Goal: Information Seeking & Learning: Learn about a topic

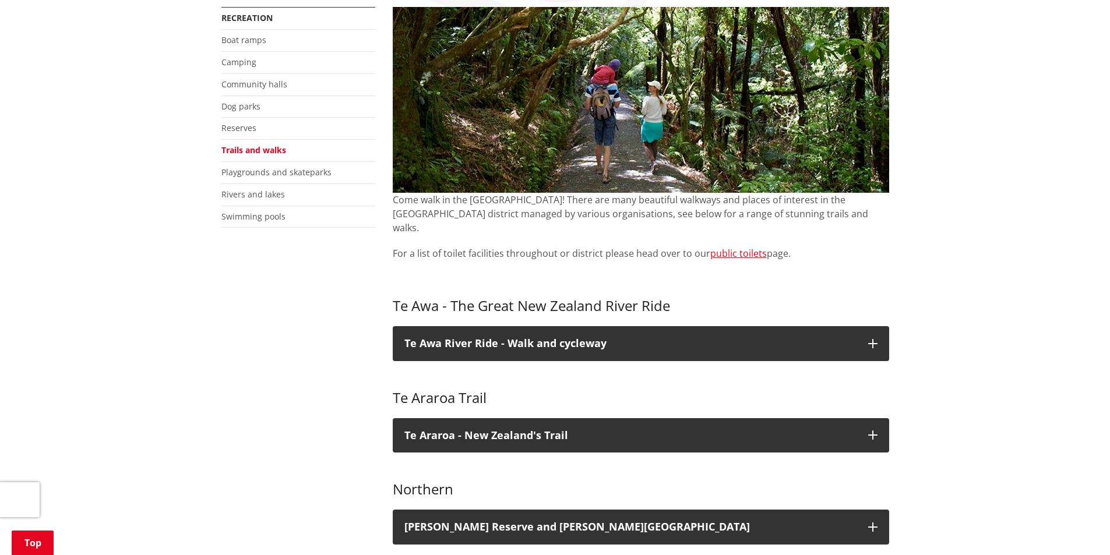
scroll to position [233, 0]
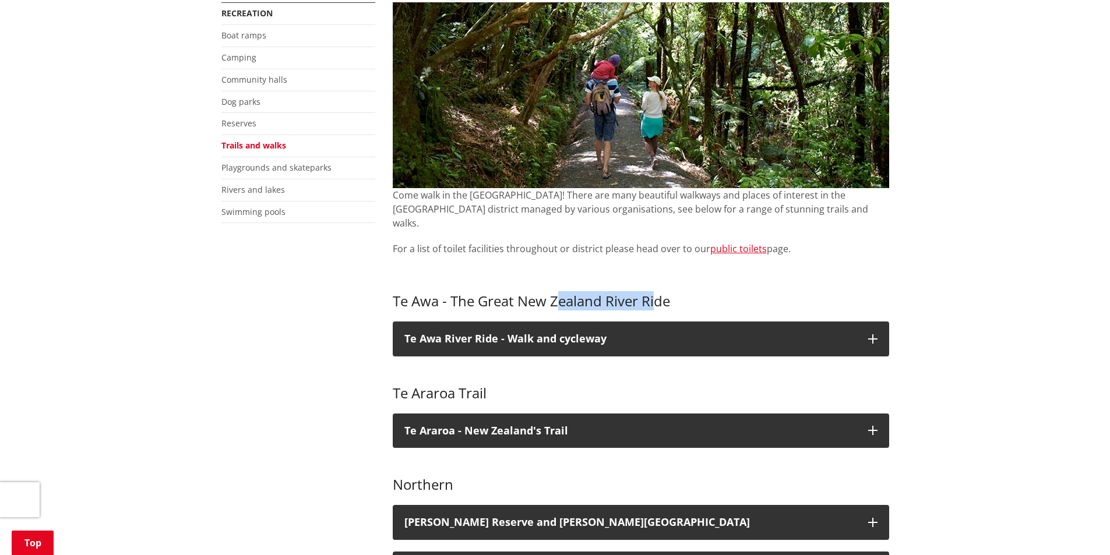
drag, startPoint x: 629, startPoint y: 285, endPoint x: 556, endPoint y: 290, distance: 73.0
click at [557, 293] on h3 "Te Awa - The Great New Zealand River Ride" at bounding box center [641, 301] width 496 height 17
click at [550, 293] on h3 "Te Awa - The Great New Zealand River Ride" at bounding box center [641, 301] width 496 height 17
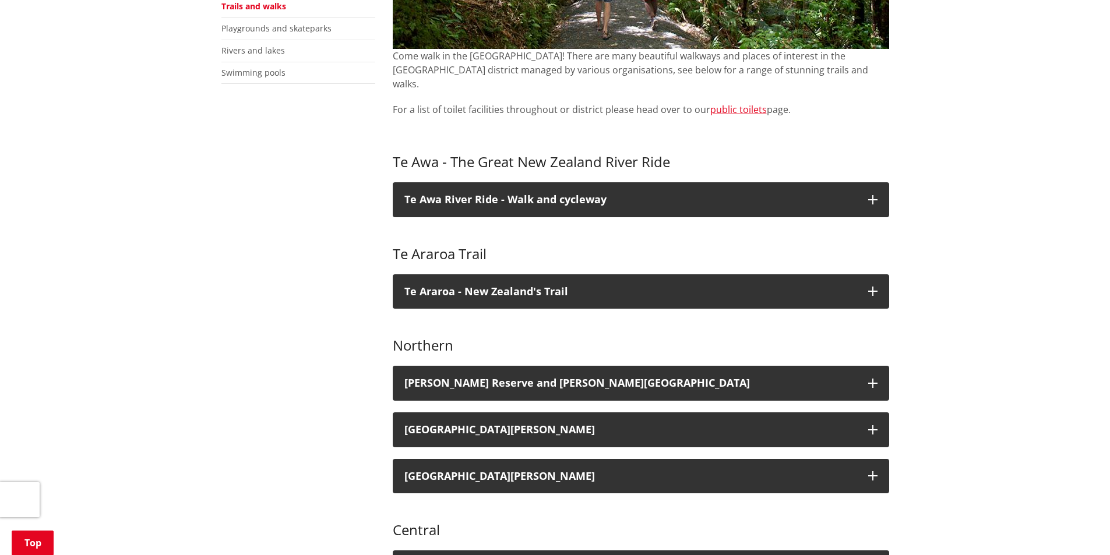
scroll to position [408, 0]
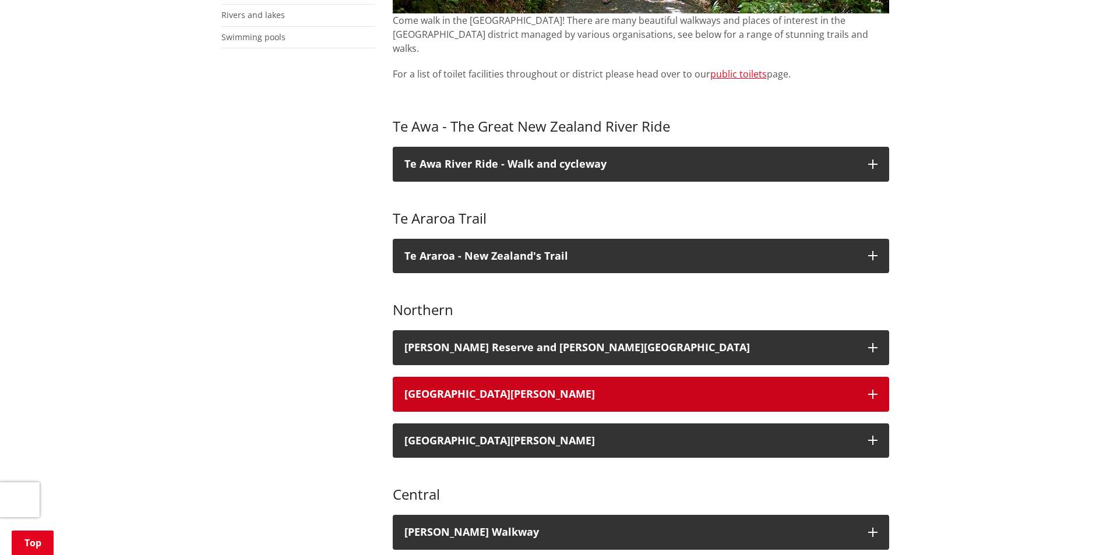
click at [873, 390] on icon "button" at bounding box center [872, 394] width 9 height 9
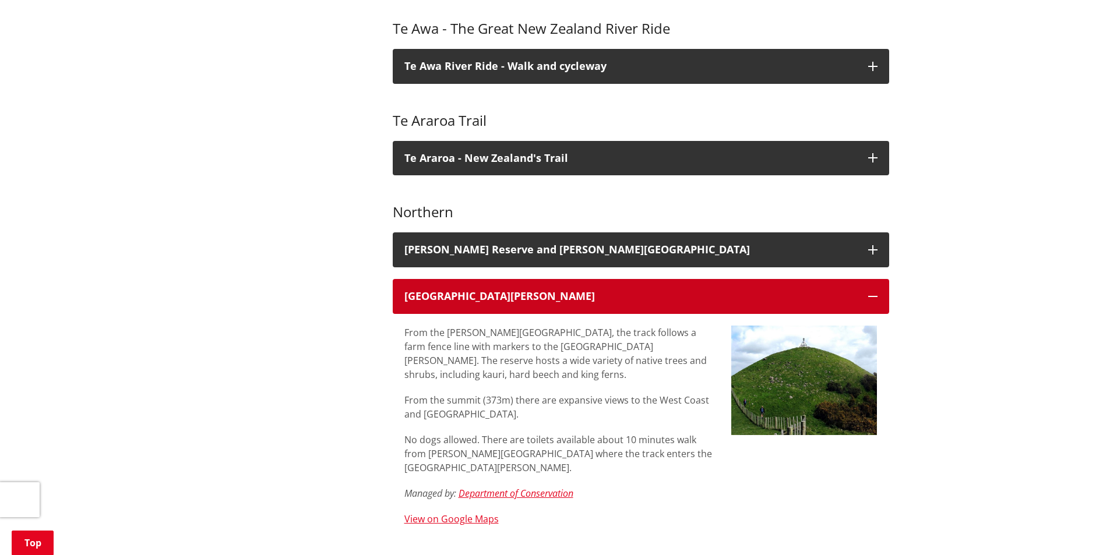
scroll to position [524, 0]
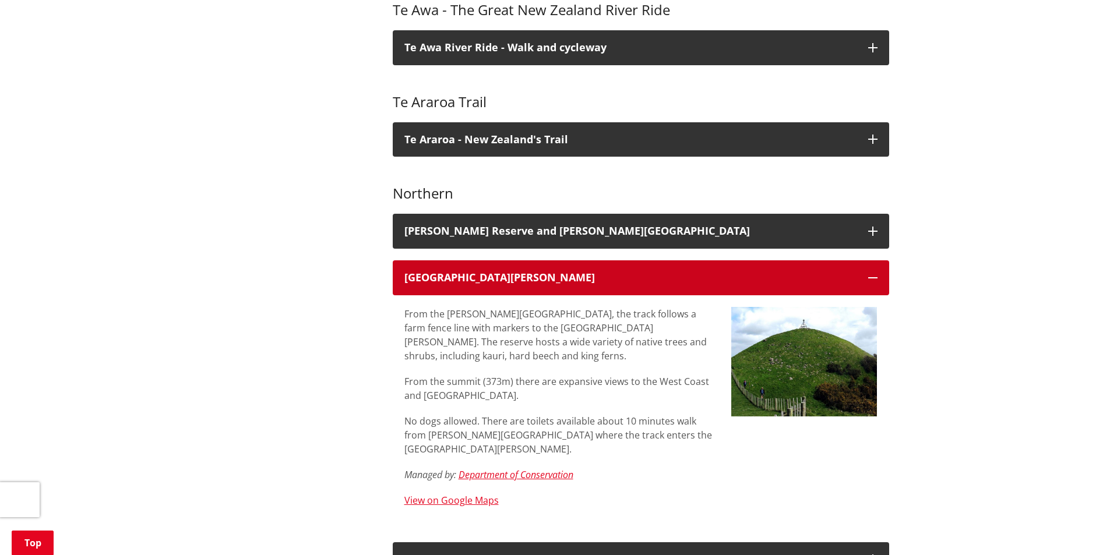
click at [871, 273] on icon "button" at bounding box center [872, 277] width 9 height 9
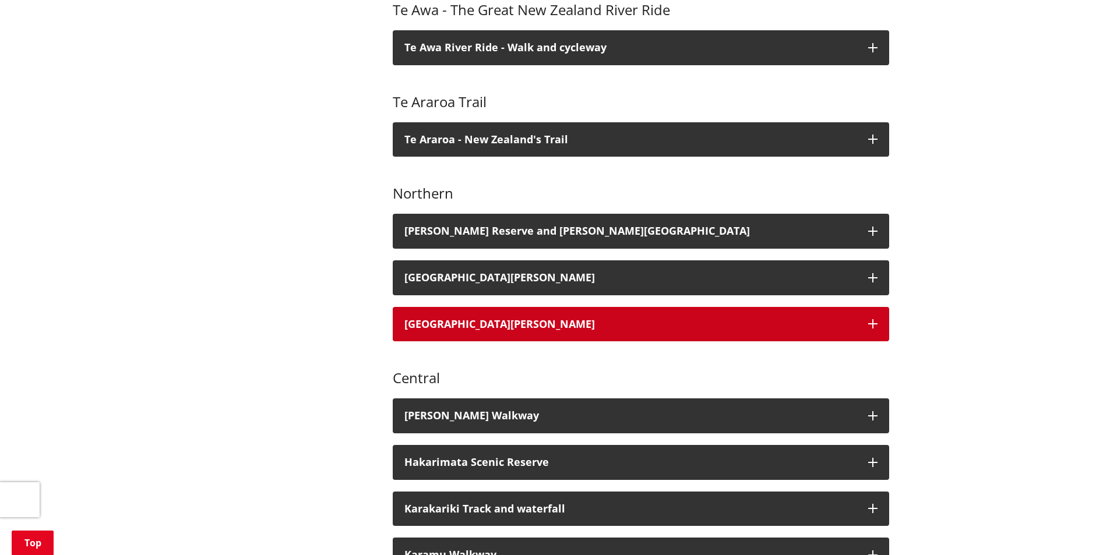
click at [877, 319] on icon "button" at bounding box center [872, 323] width 9 height 9
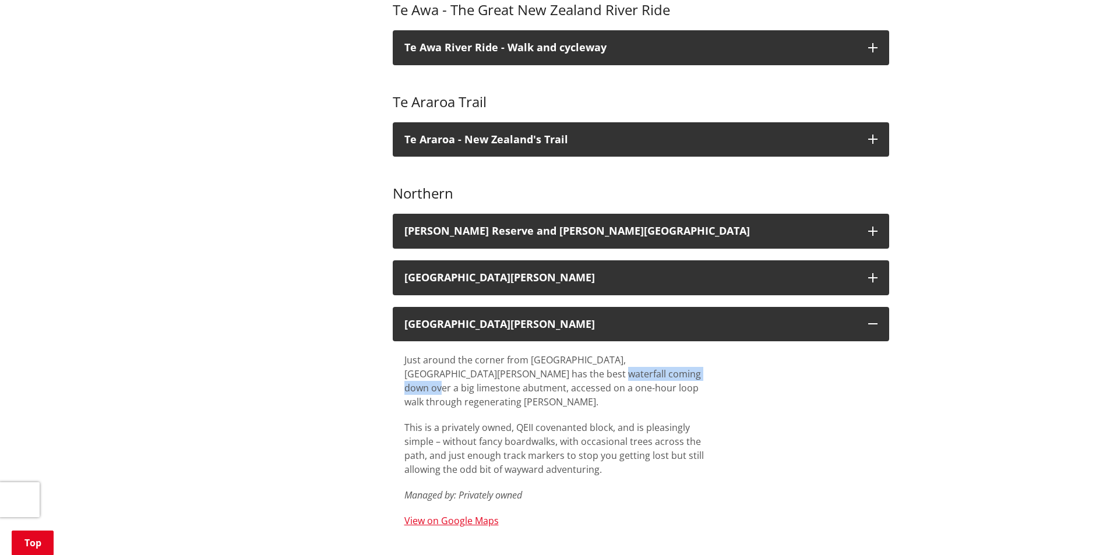
drag, startPoint x: 604, startPoint y: 358, endPoint x: 502, endPoint y: 357, distance: 102.5
click at [502, 357] on p "Just around the corner from [GEOGRAPHIC_DATA], [GEOGRAPHIC_DATA][PERSON_NAME] h…" at bounding box center [558, 381] width 309 height 56
click at [500, 357] on p "Just around the corner from [GEOGRAPHIC_DATA], [GEOGRAPHIC_DATA][PERSON_NAME] h…" at bounding box center [558, 381] width 309 height 56
drag, startPoint x: 548, startPoint y: 359, endPoint x: 661, endPoint y: 360, distance: 113.0
click at [659, 360] on p "Just around the corner from [GEOGRAPHIC_DATA], [GEOGRAPHIC_DATA][PERSON_NAME] h…" at bounding box center [558, 381] width 309 height 56
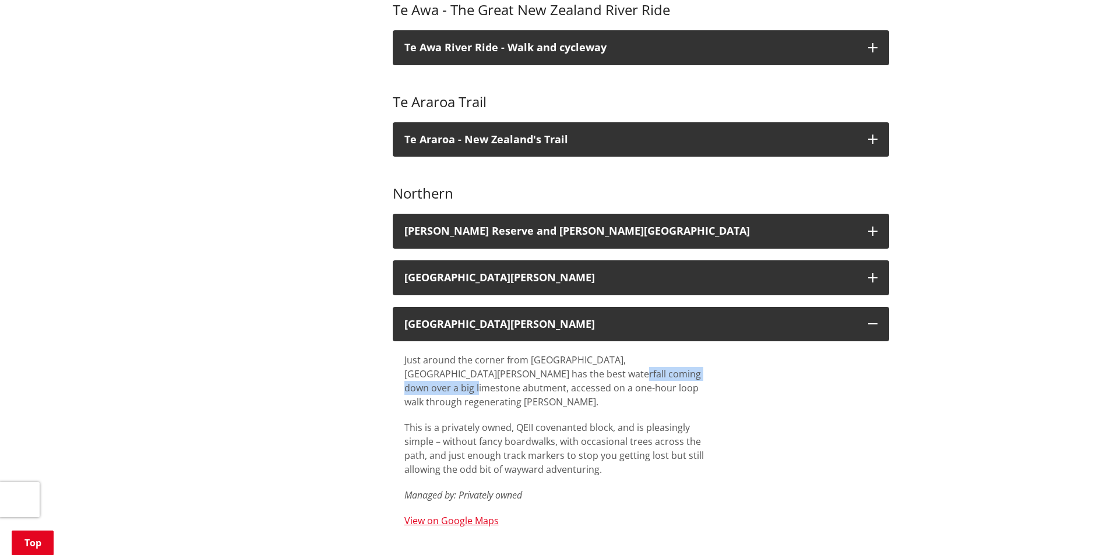
click at [661, 360] on p "Just around the corner from [GEOGRAPHIC_DATA], [GEOGRAPHIC_DATA][PERSON_NAME] h…" at bounding box center [558, 381] width 309 height 56
drag, startPoint x: 576, startPoint y: 377, endPoint x: 489, endPoint y: 375, distance: 86.2
click at [494, 375] on p "Just around the corner from [GEOGRAPHIC_DATA], [GEOGRAPHIC_DATA][PERSON_NAME] h…" at bounding box center [558, 381] width 309 height 56
click at [480, 375] on p "Just around the corner from [GEOGRAPHIC_DATA], [GEOGRAPHIC_DATA][PERSON_NAME] h…" at bounding box center [558, 381] width 309 height 56
drag, startPoint x: 479, startPoint y: 375, endPoint x: 654, endPoint y: 380, distance: 174.8
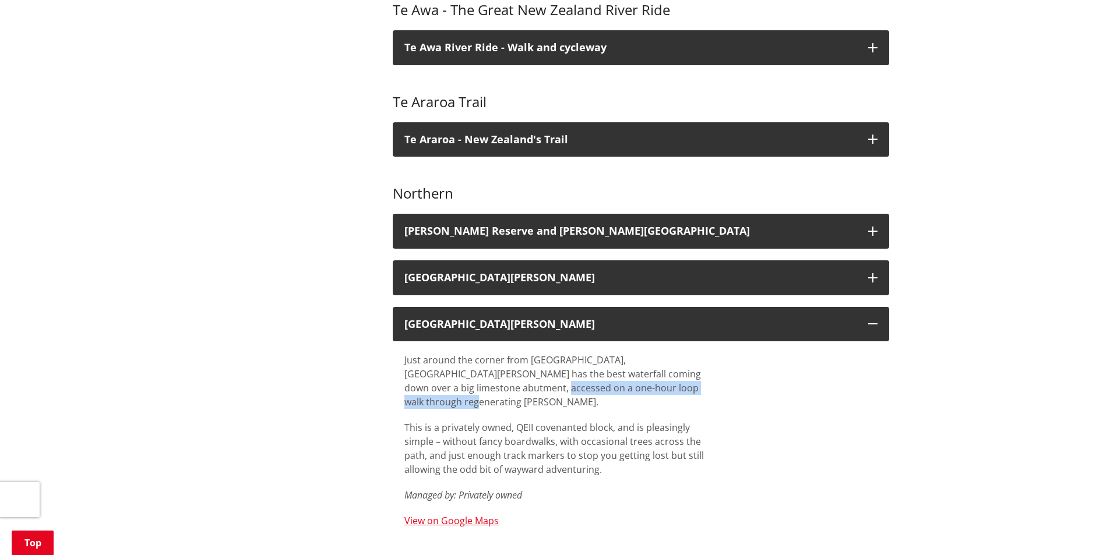
click at [654, 380] on p "Just around the corner from [GEOGRAPHIC_DATA], [GEOGRAPHIC_DATA][PERSON_NAME] h…" at bounding box center [558, 381] width 309 height 56
drag, startPoint x: 626, startPoint y: 397, endPoint x: 536, endPoint y: 398, distance: 89.7
click at [542, 421] on p "This is a privately owned, QEII covenanted block, and is pleasingly simple – wi…" at bounding box center [558, 449] width 309 height 56
click at [536, 421] on p "This is a privately owned, QEII covenanted block, and is pleasingly simple – wi…" at bounding box center [558, 449] width 309 height 56
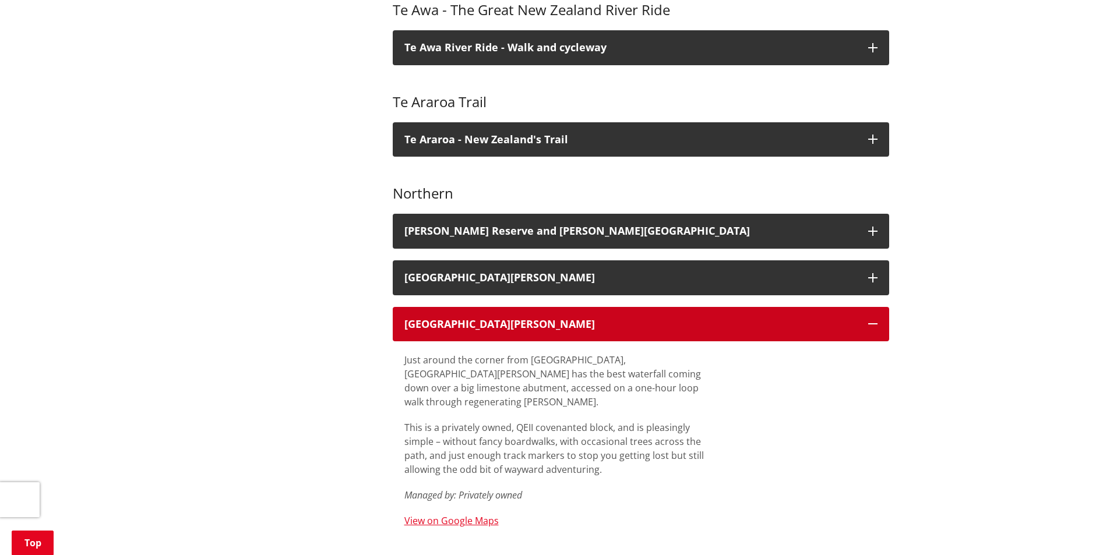
click at [871, 319] on icon "button" at bounding box center [872, 323] width 9 height 9
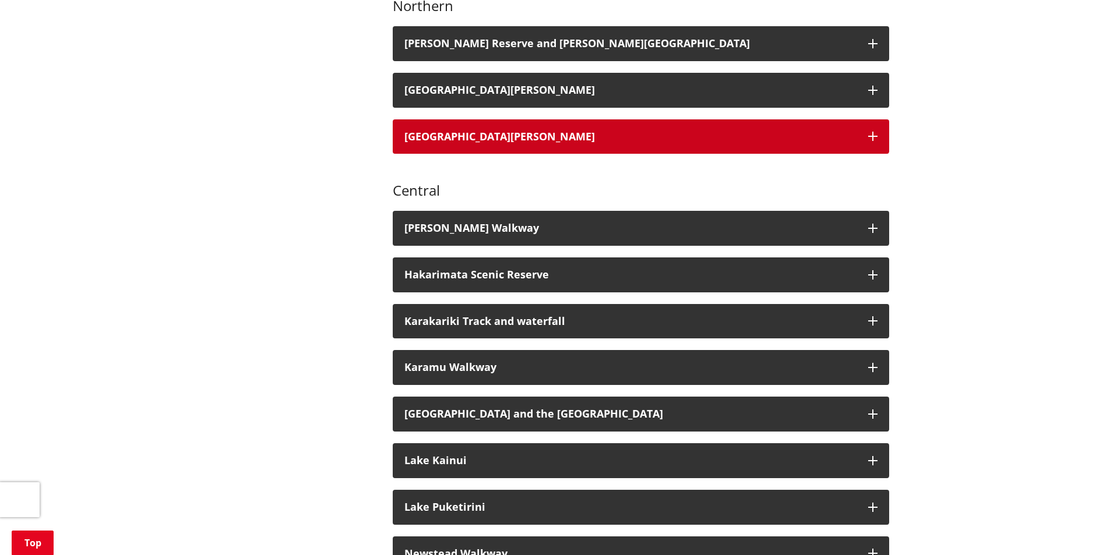
scroll to position [757, 0]
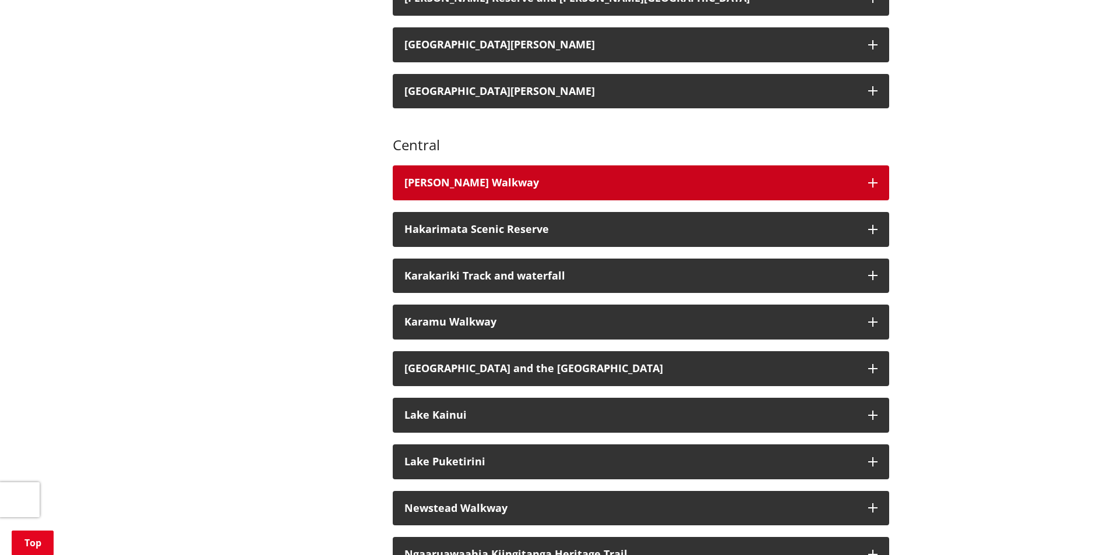
click at [867, 176] on button "[PERSON_NAME] Walkway" at bounding box center [641, 182] width 496 height 35
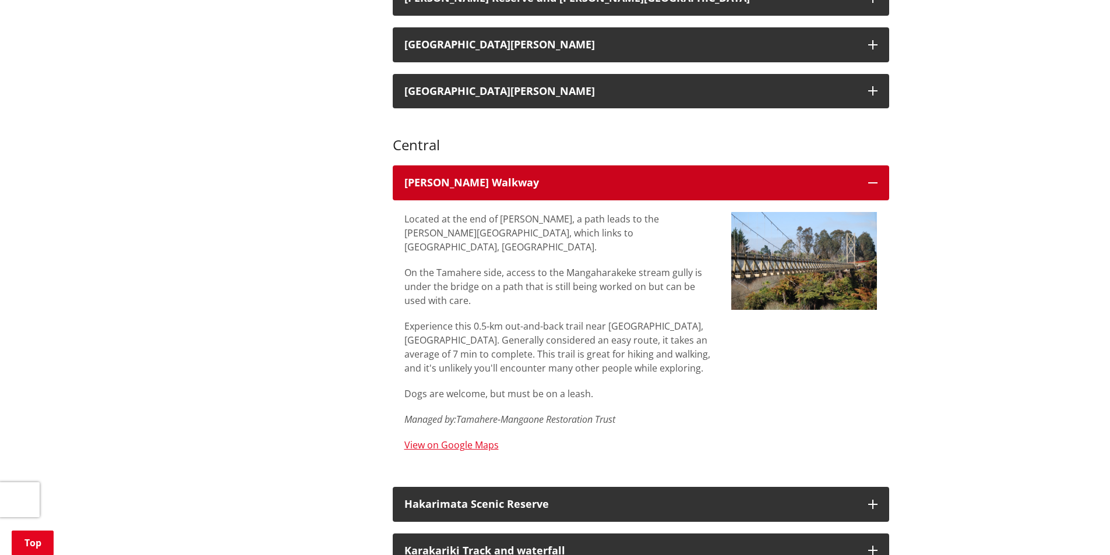
click at [870, 178] on icon "button" at bounding box center [872, 182] width 9 height 9
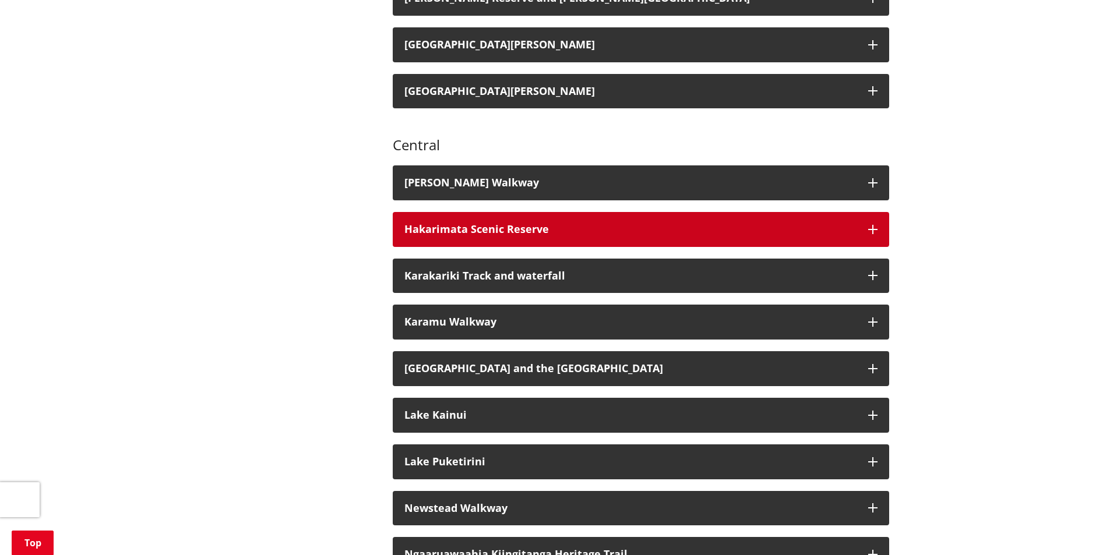
click at [873, 225] on icon "button" at bounding box center [872, 229] width 9 height 9
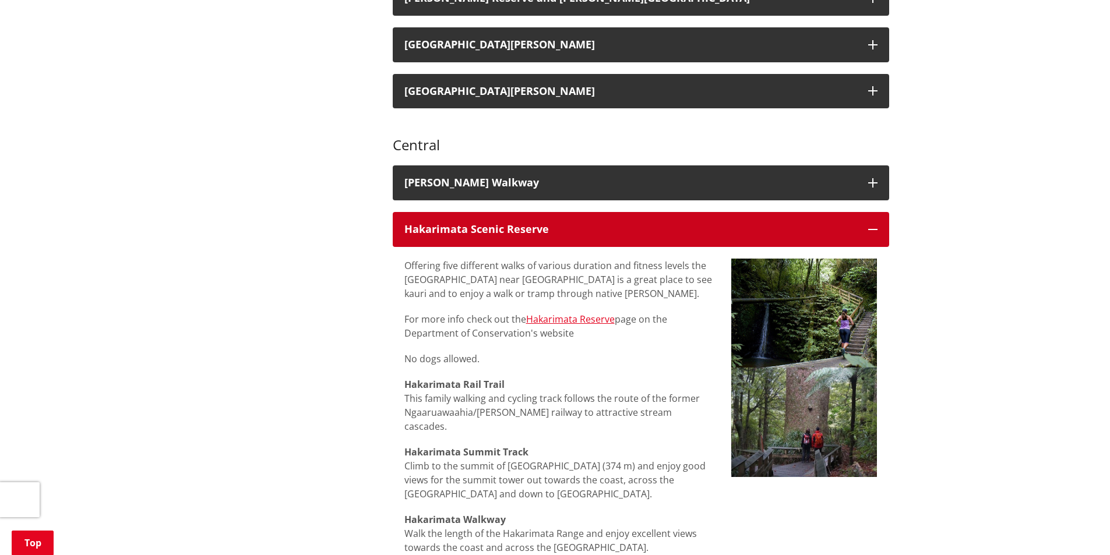
click at [873, 225] on icon "button" at bounding box center [872, 229] width 9 height 9
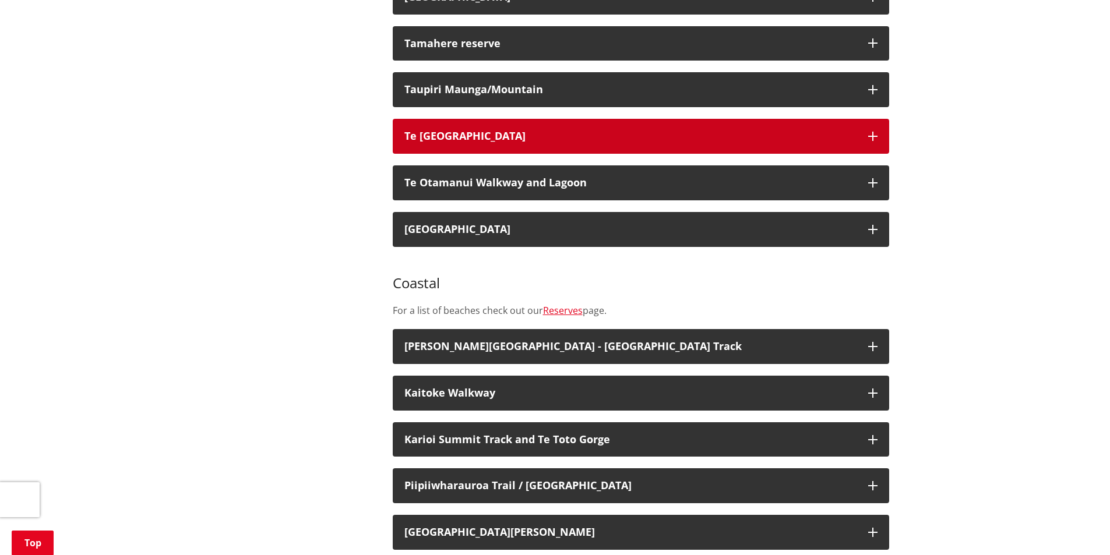
scroll to position [1456, 0]
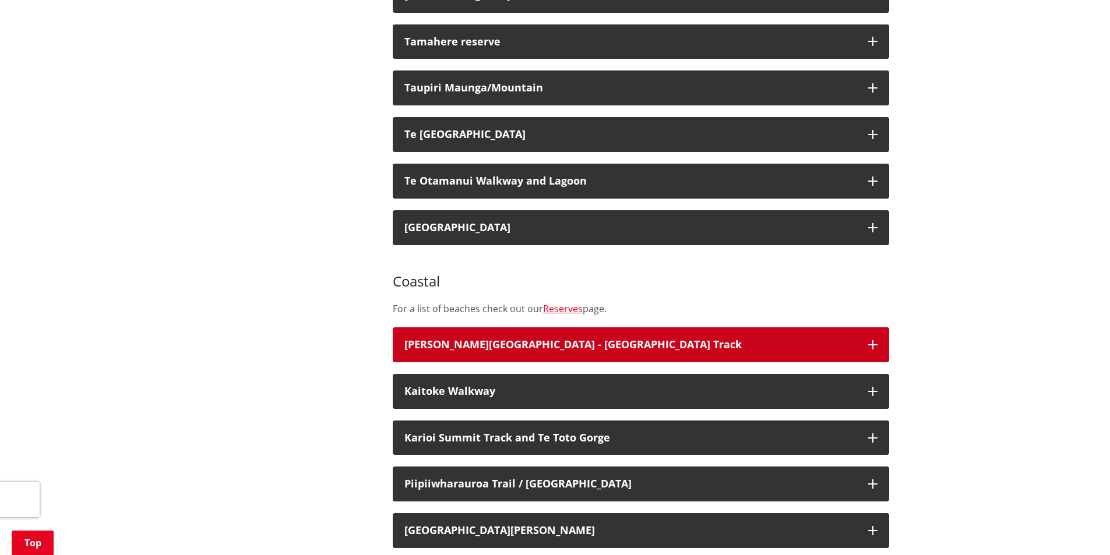
click at [880, 327] on button "[PERSON_NAME][GEOGRAPHIC_DATA] - [GEOGRAPHIC_DATA] Track" at bounding box center [641, 344] width 496 height 35
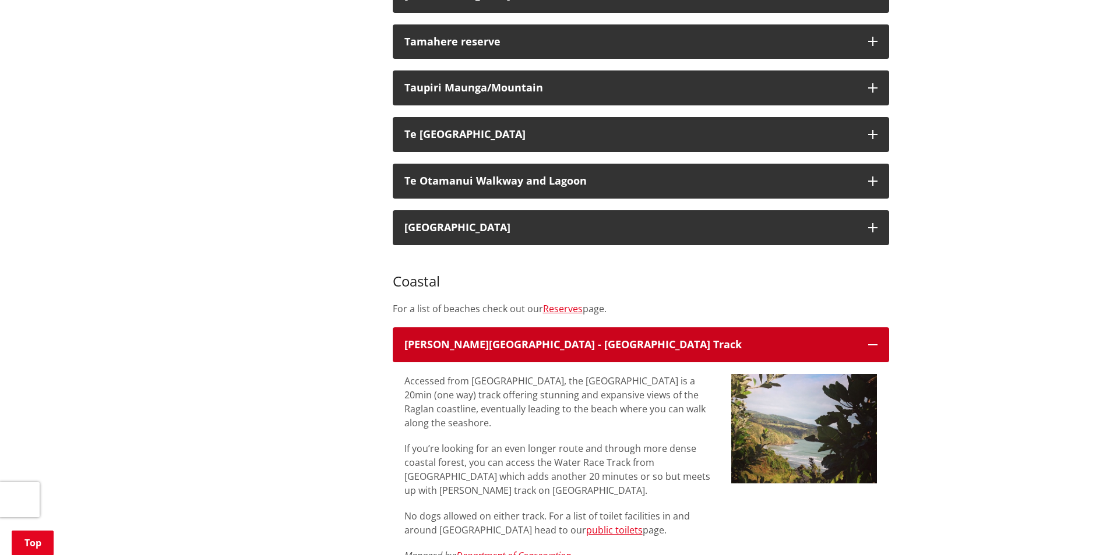
click at [873, 340] on icon "button" at bounding box center [872, 344] width 9 height 9
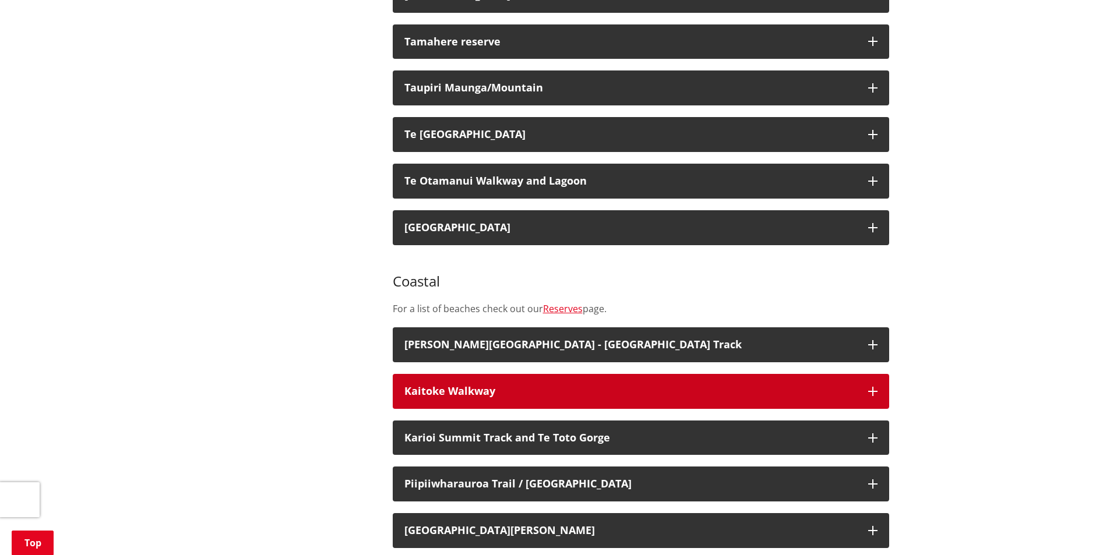
click at [871, 374] on button "Kaitoke Walkway" at bounding box center [641, 391] width 496 height 35
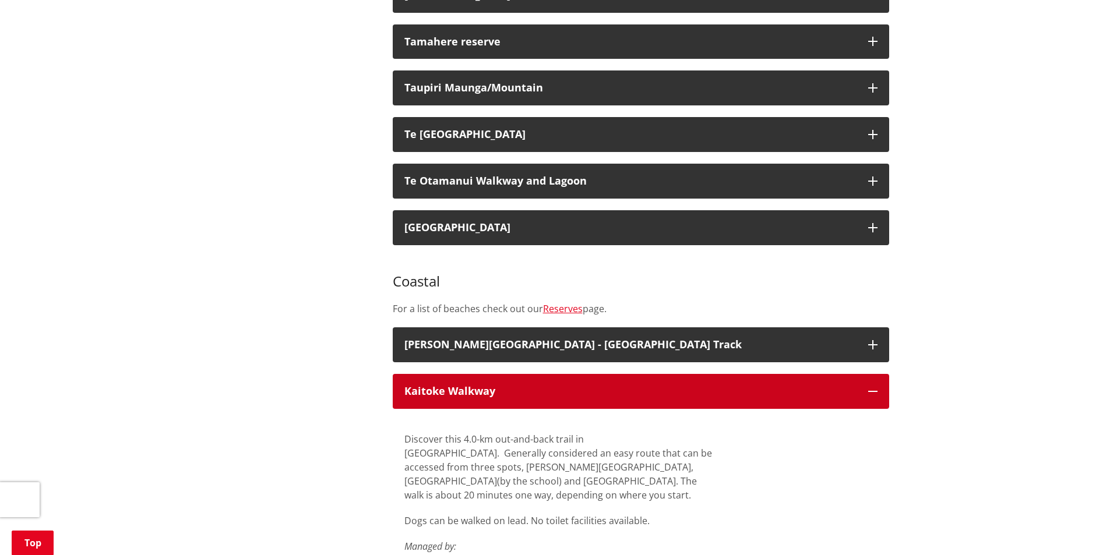
click at [869, 387] on icon "button" at bounding box center [872, 391] width 9 height 9
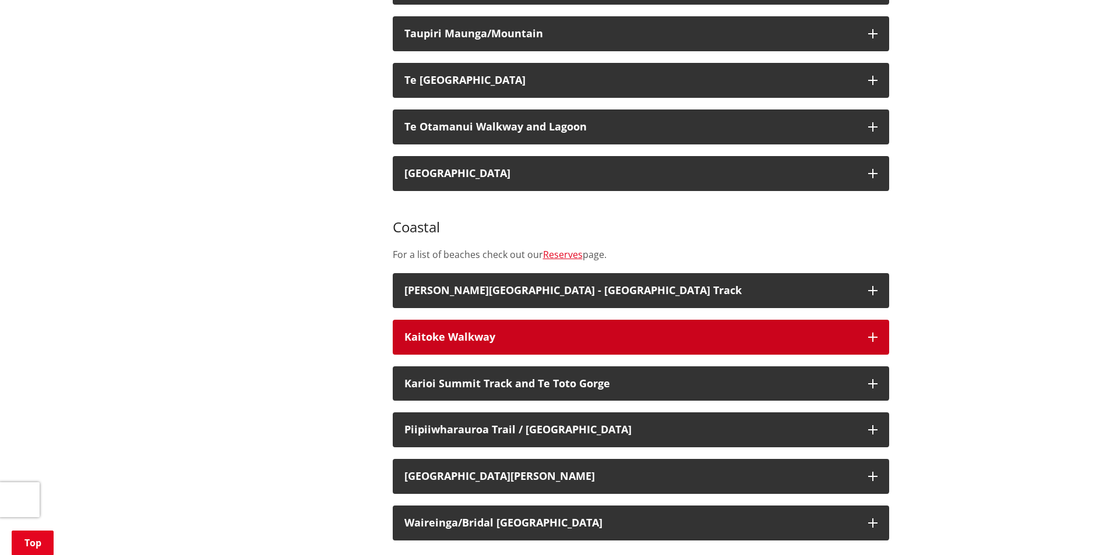
scroll to position [1514, 0]
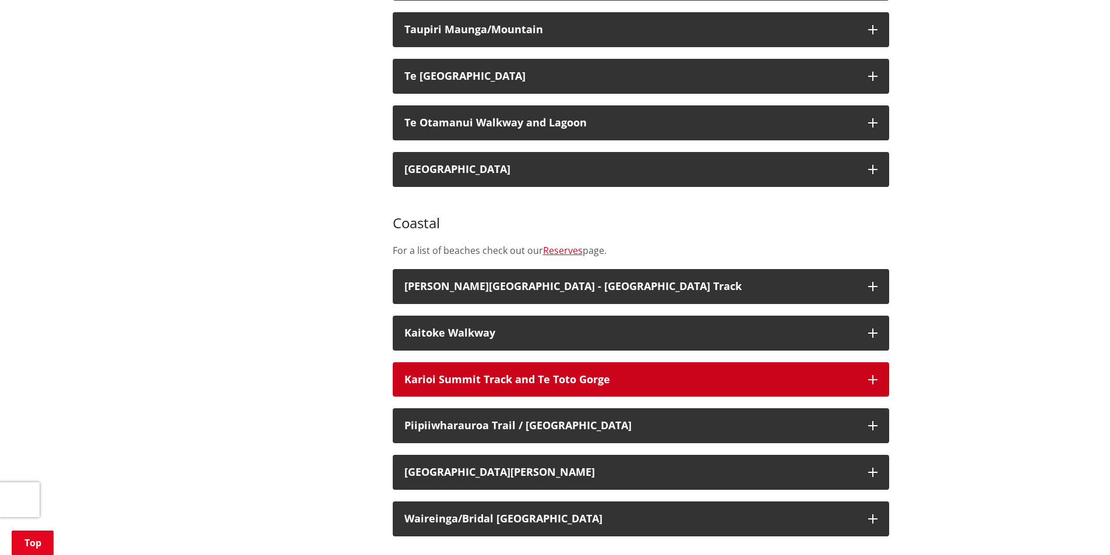
click at [861, 362] on button "Karioi Summit Track and Te Toto Gorge" at bounding box center [641, 379] width 496 height 35
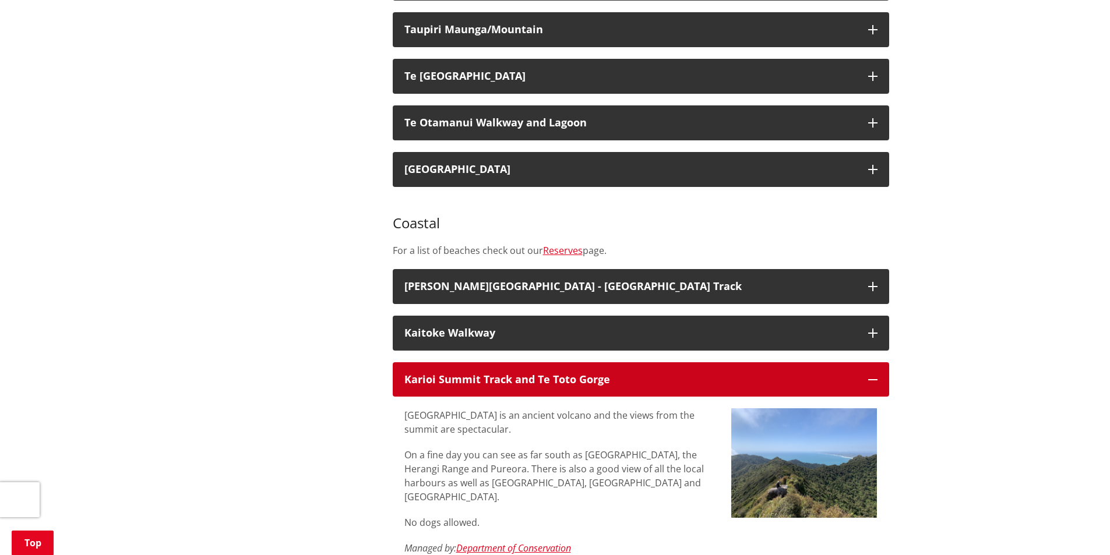
click at [877, 362] on button "Karioi Summit Track and Te Toto Gorge" at bounding box center [641, 379] width 496 height 35
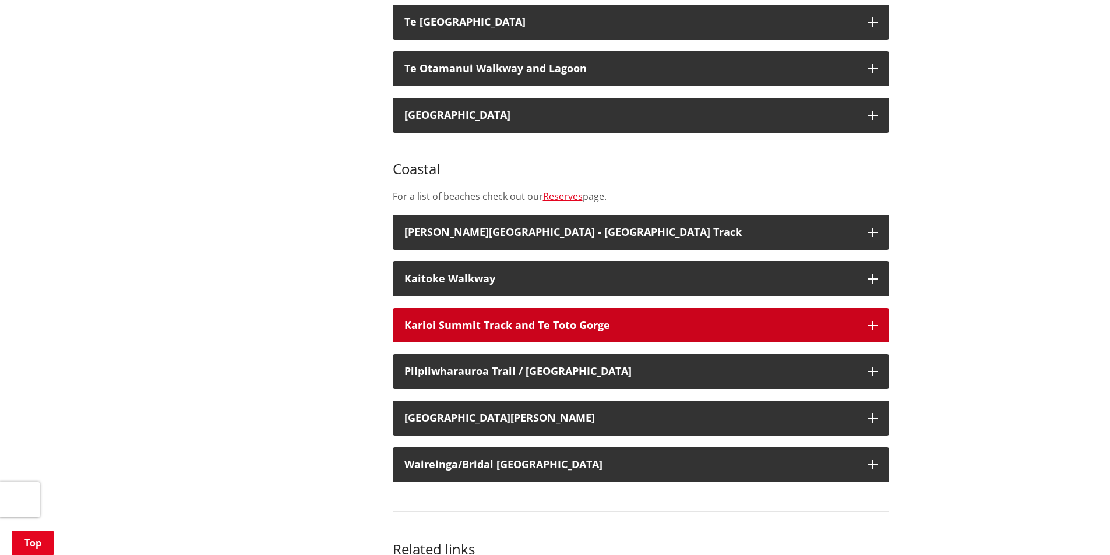
scroll to position [1573, 0]
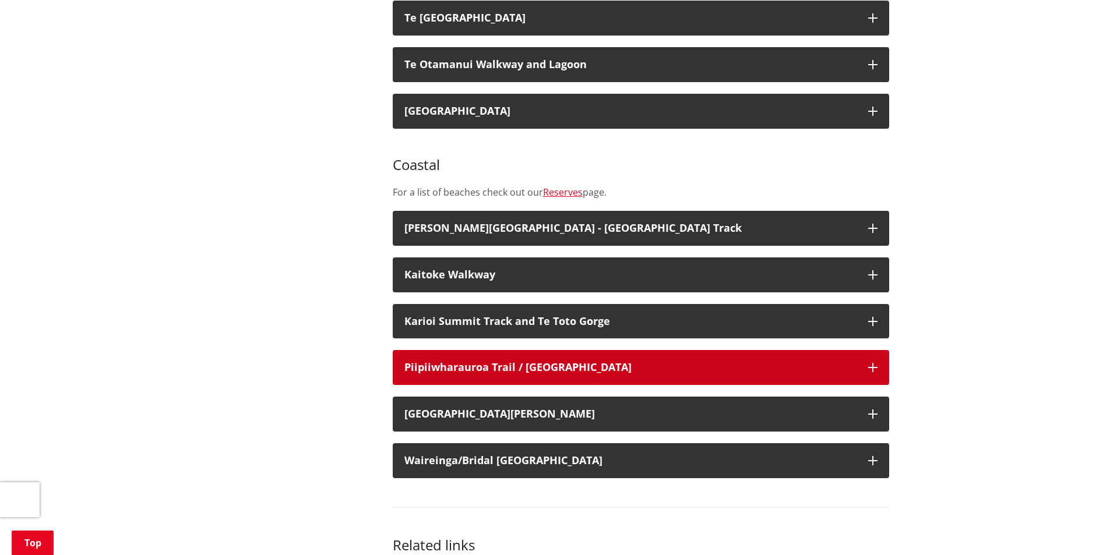
click at [869, 363] on icon "button" at bounding box center [872, 367] width 9 height 9
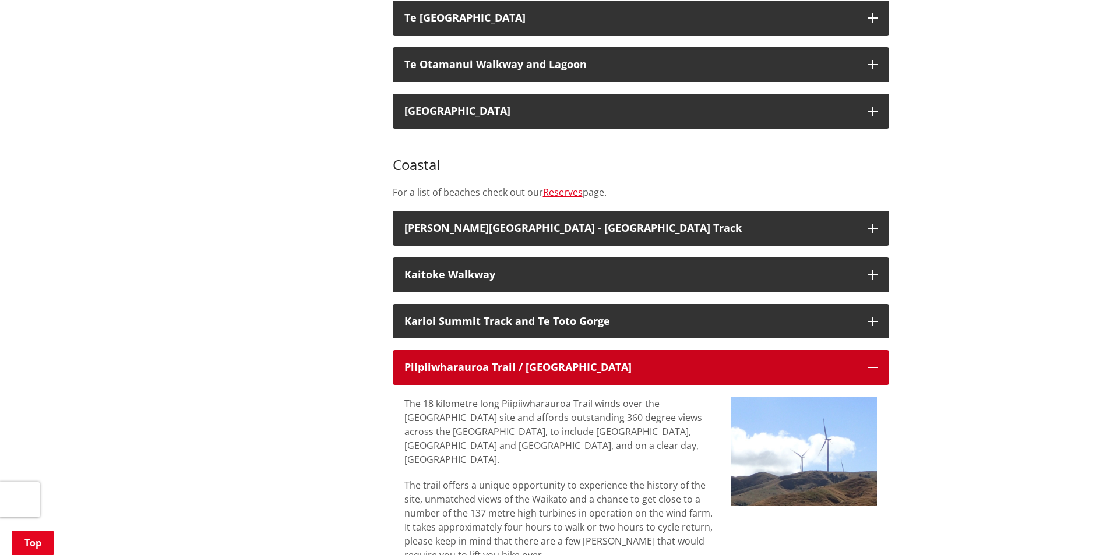
click at [869, 363] on icon "button" at bounding box center [872, 367] width 9 height 9
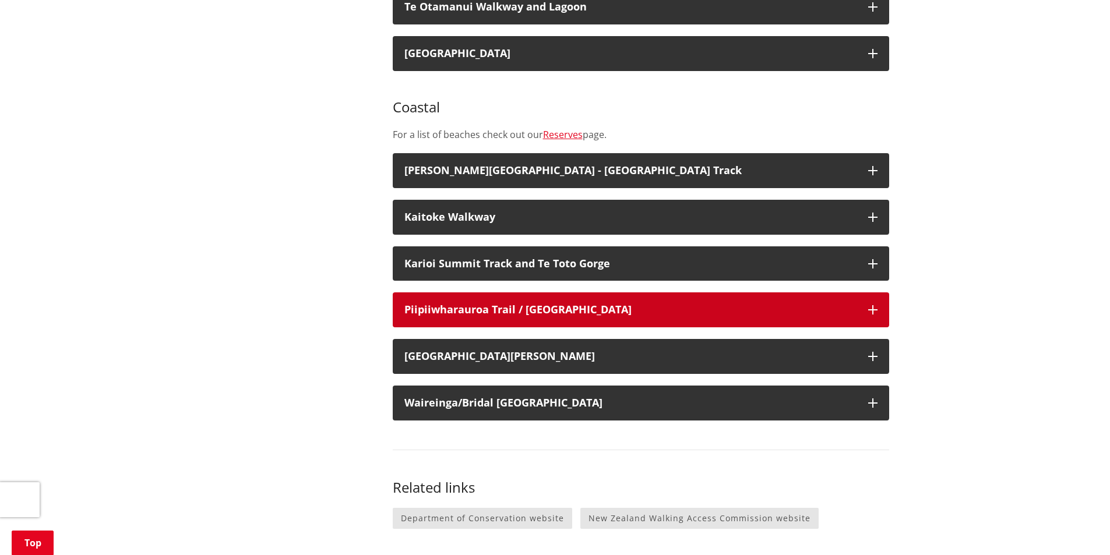
scroll to position [1631, 0]
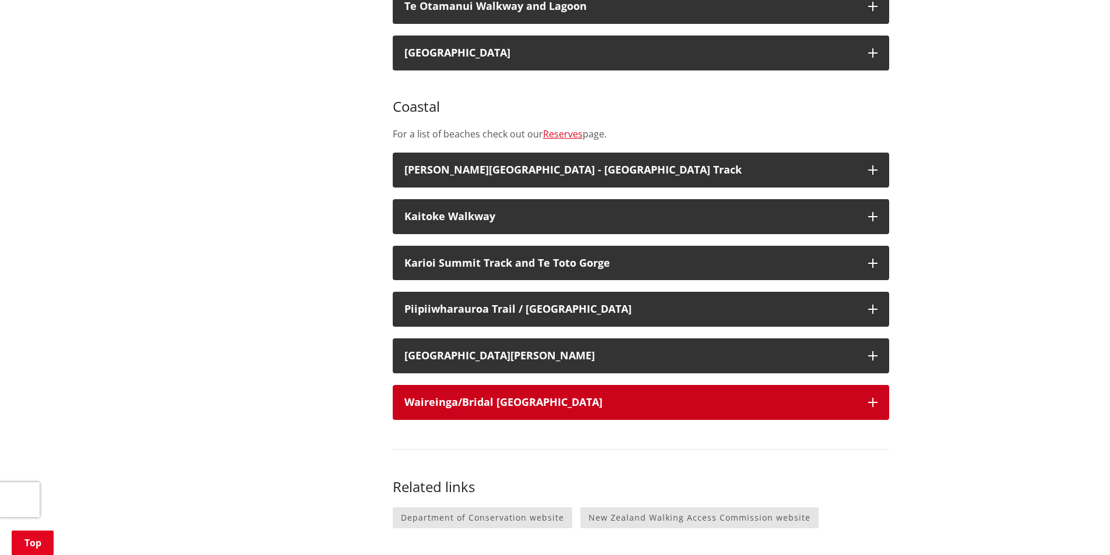
click at [843, 385] on button "Waireinga/Bridal [GEOGRAPHIC_DATA]" at bounding box center [641, 402] width 496 height 35
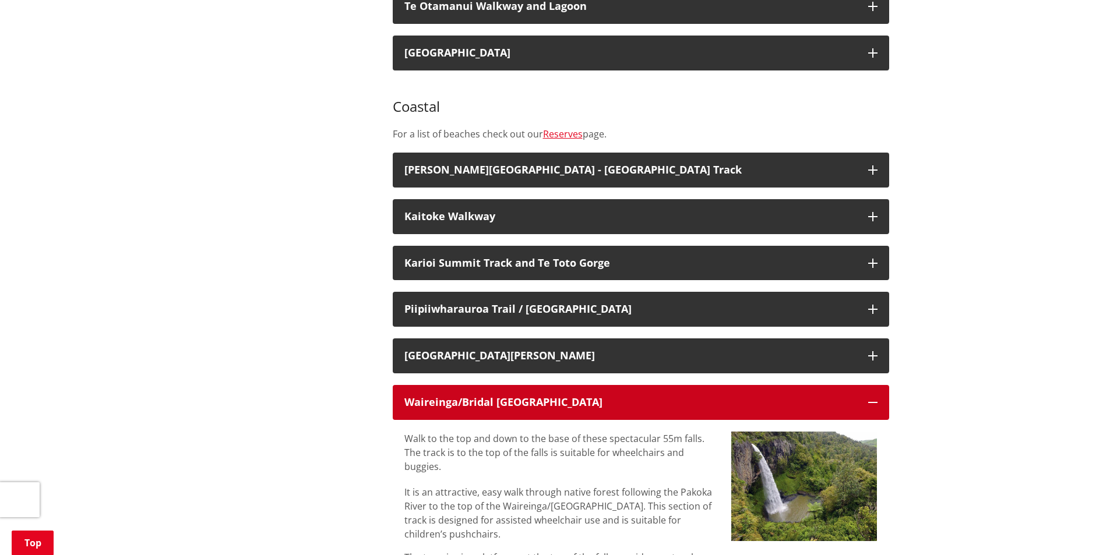
click at [860, 385] on button "Waireinga/Bridal [GEOGRAPHIC_DATA]" at bounding box center [641, 402] width 496 height 35
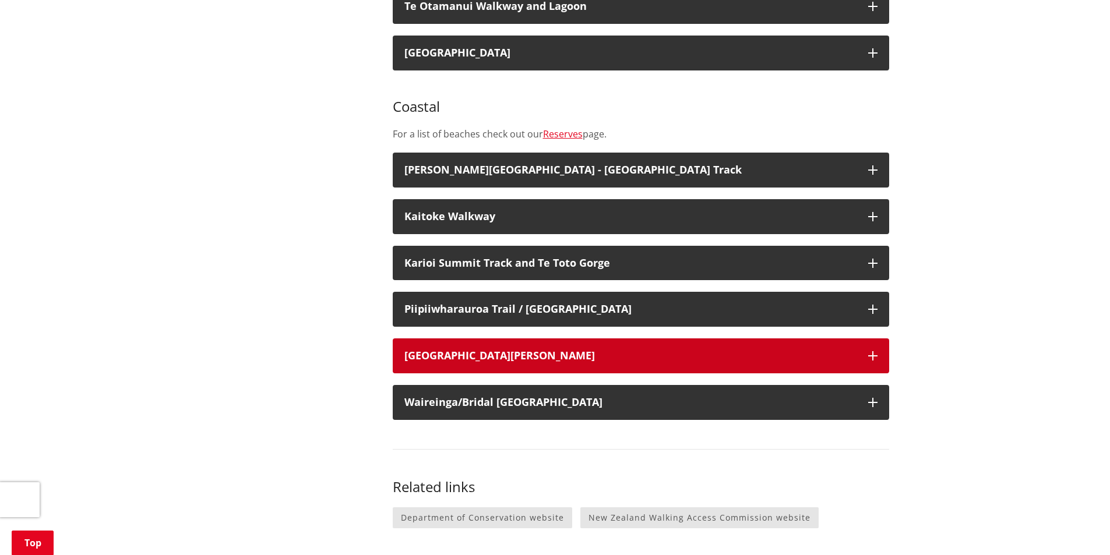
click at [853, 350] on div "[GEOGRAPHIC_DATA][PERSON_NAME]" at bounding box center [630, 356] width 452 height 12
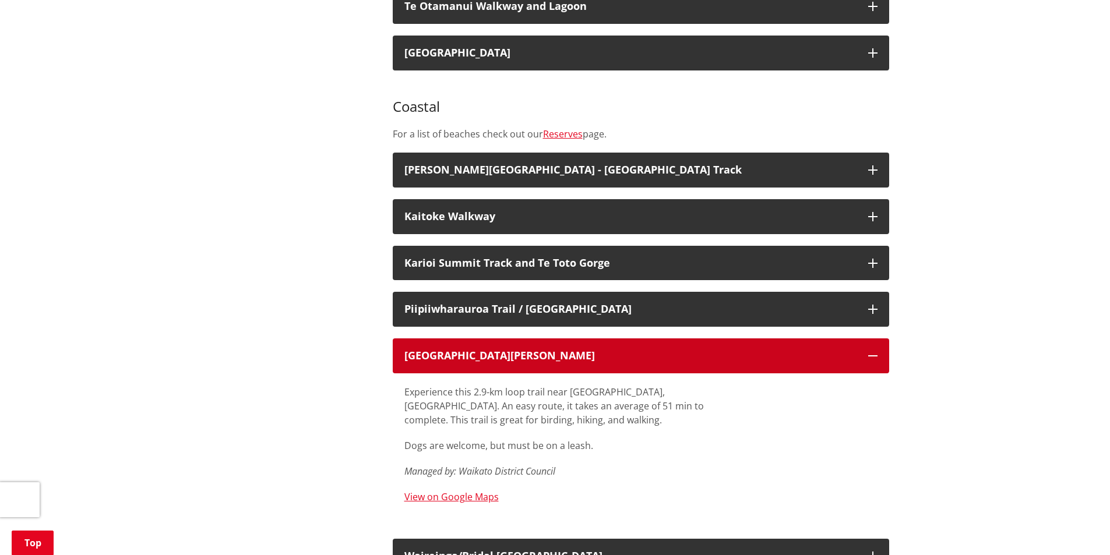
click at [853, 350] on div "[GEOGRAPHIC_DATA][PERSON_NAME]" at bounding box center [630, 356] width 452 height 12
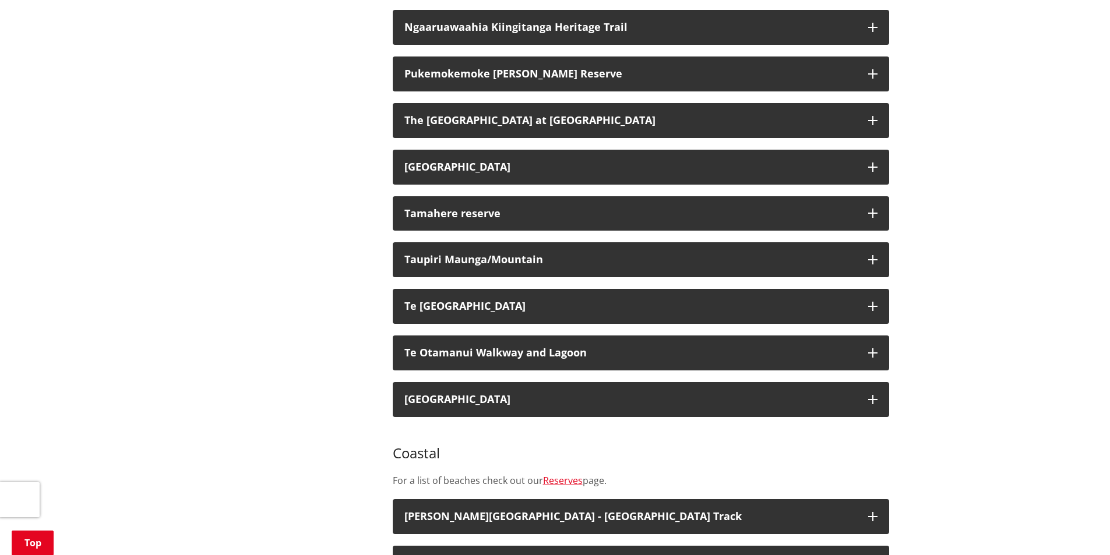
scroll to position [1281, 0]
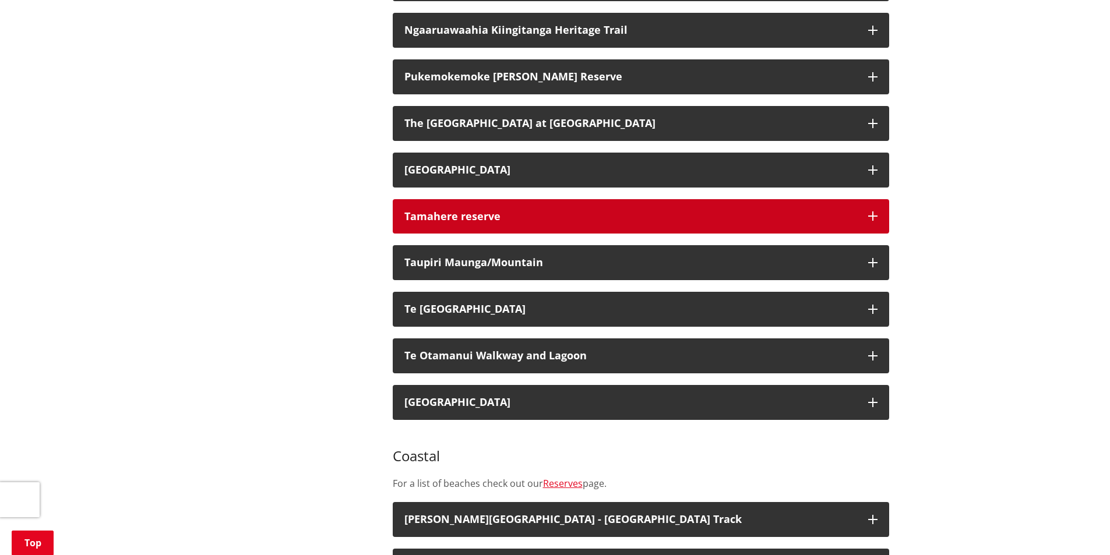
click at [790, 213] on button "Tamahere reserve" at bounding box center [641, 216] width 496 height 35
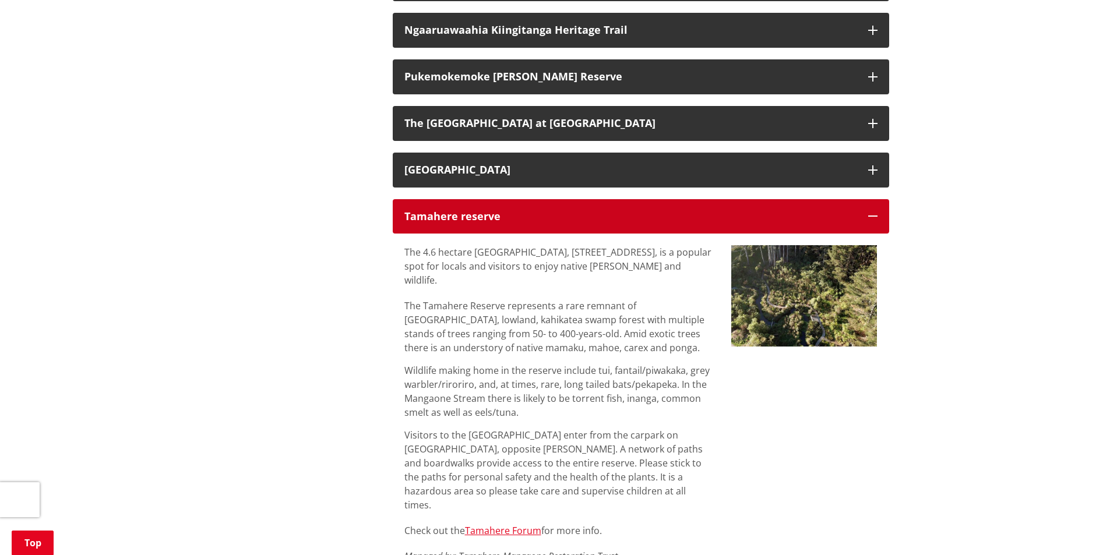
click at [792, 213] on button "Tamahere reserve" at bounding box center [641, 216] width 496 height 35
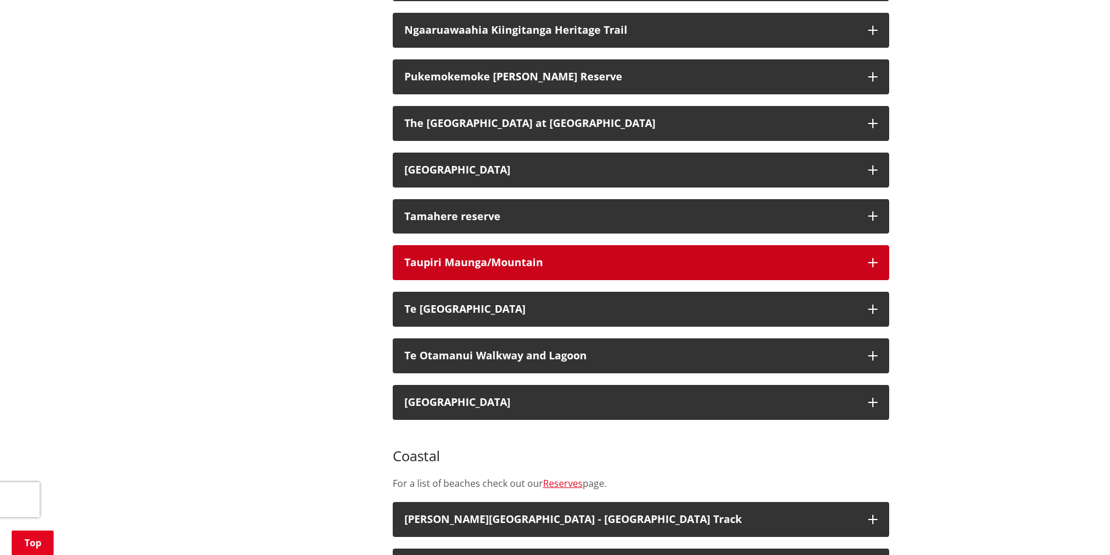
click at [815, 257] on div "Taupiri Maunga/Mountain" at bounding box center [630, 263] width 452 height 12
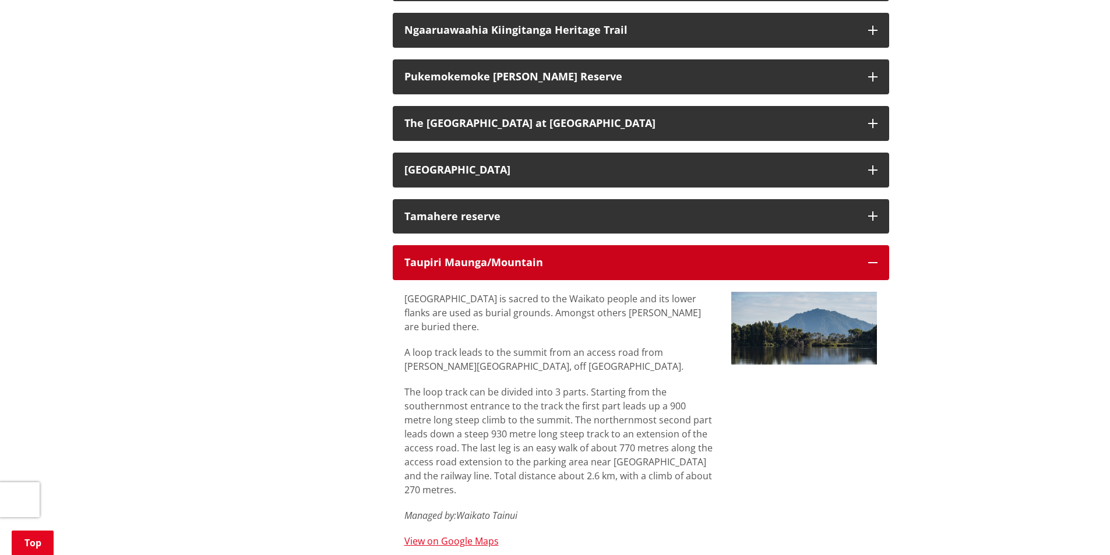
click at [825, 257] on div "Taupiri Maunga/Mountain" at bounding box center [630, 263] width 452 height 12
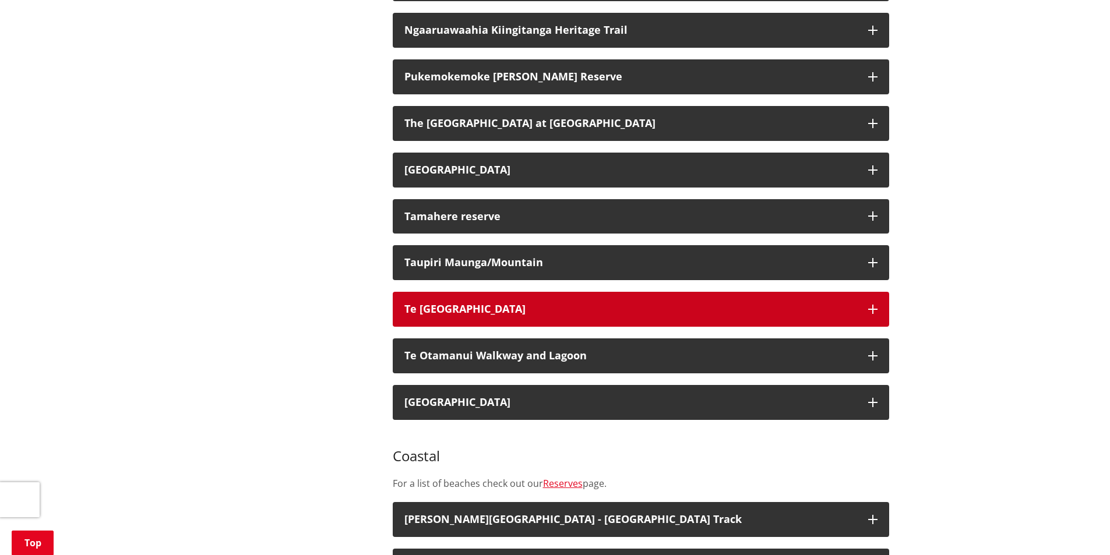
click at [833, 292] on button "Te [GEOGRAPHIC_DATA]" at bounding box center [641, 309] width 496 height 35
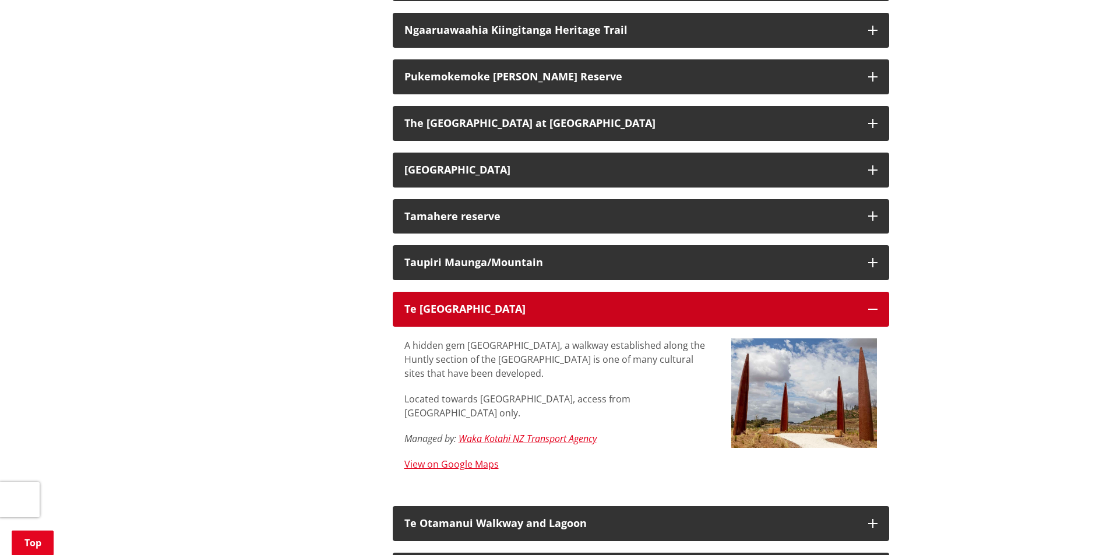
click at [833, 292] on button "Te [GEOGRAPHIC_DATA]" at bounding box center [641, 309] width 496 height 35
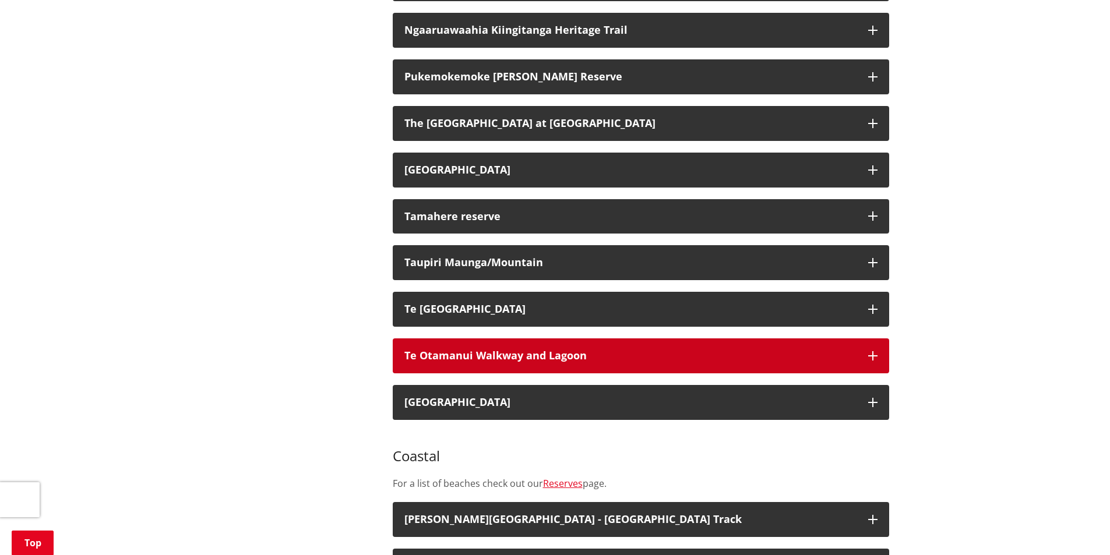
click at [827, 354] on button "Te Otamanui Walkway and Lagoon" at bounding box center [641, 355] width 496 height 35
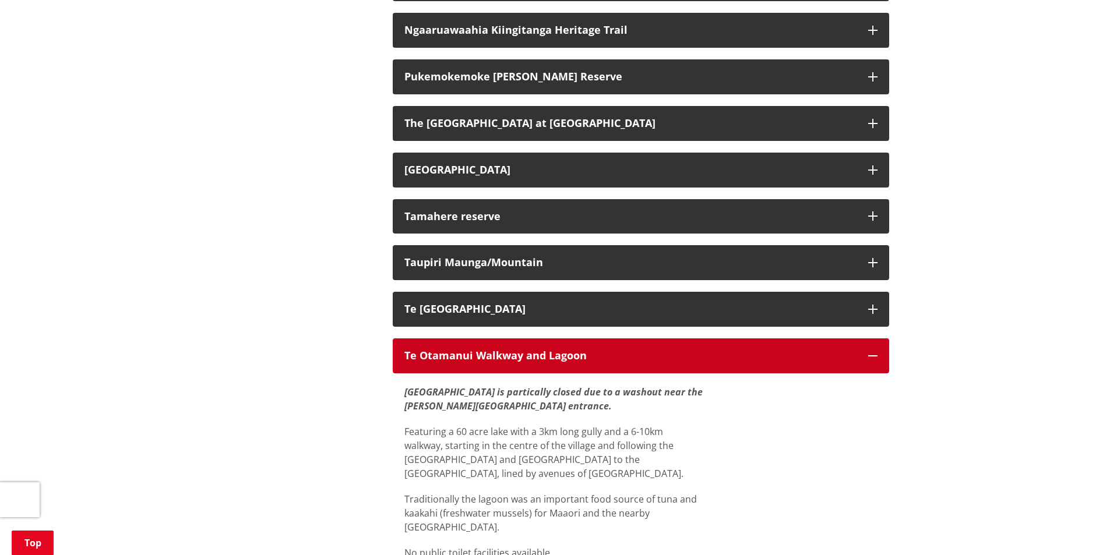
click at [828, 350] on h3 "Te Otamanui Walkway and Lagoon" at bounding box center [630, 356] width 452 height 12
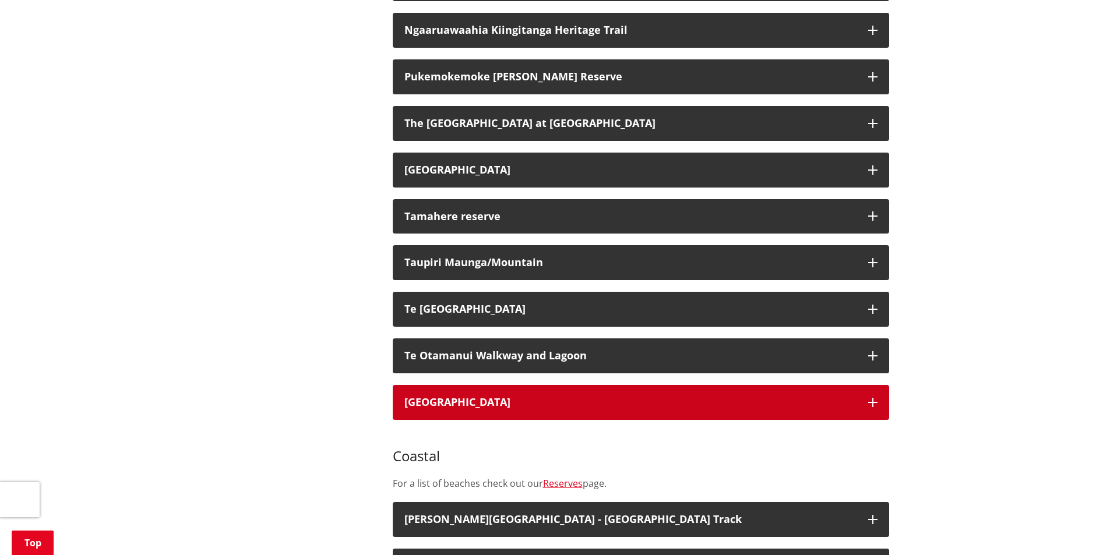
click at [827, 397] on h3 "[GEOGRAPHIC_DATA]" at bounding box center [630, 403] width 452 height 12
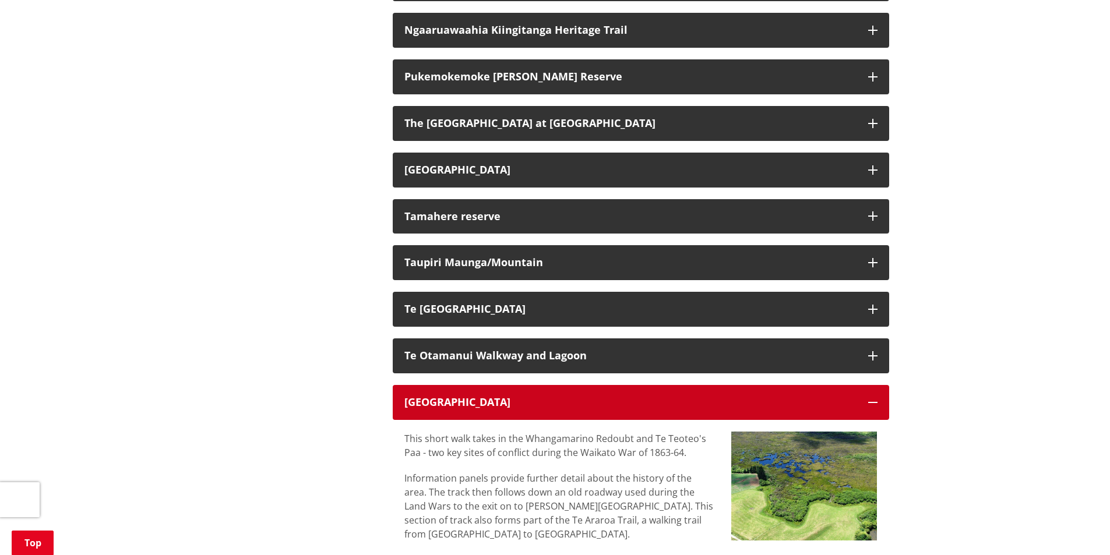
click at [827, 397] on h3 "[GEOGRAPHIC_DATA]" at bounding box center [630, 403] width 452 height 12
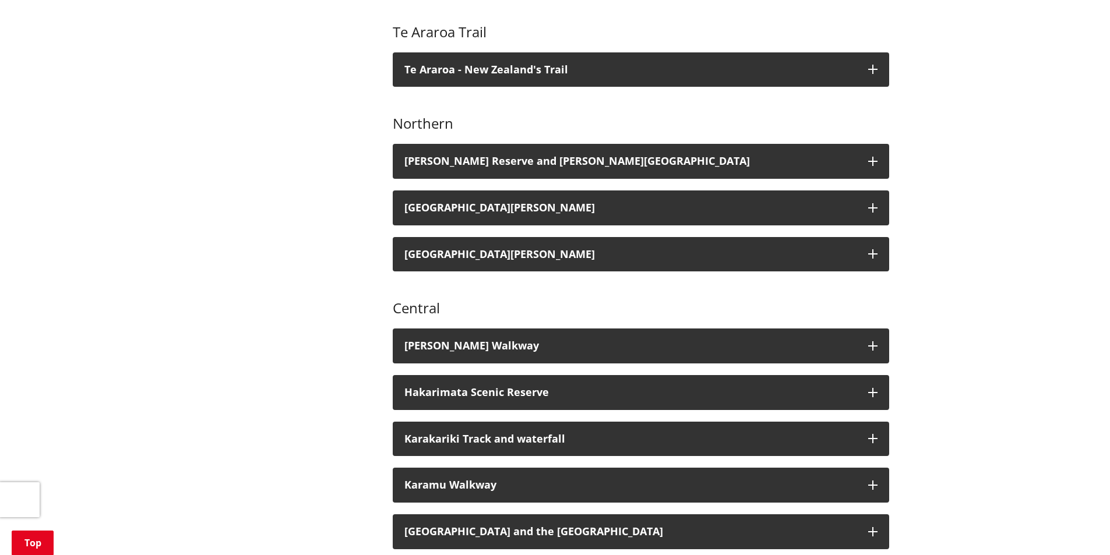
scroll to position [524, 0]
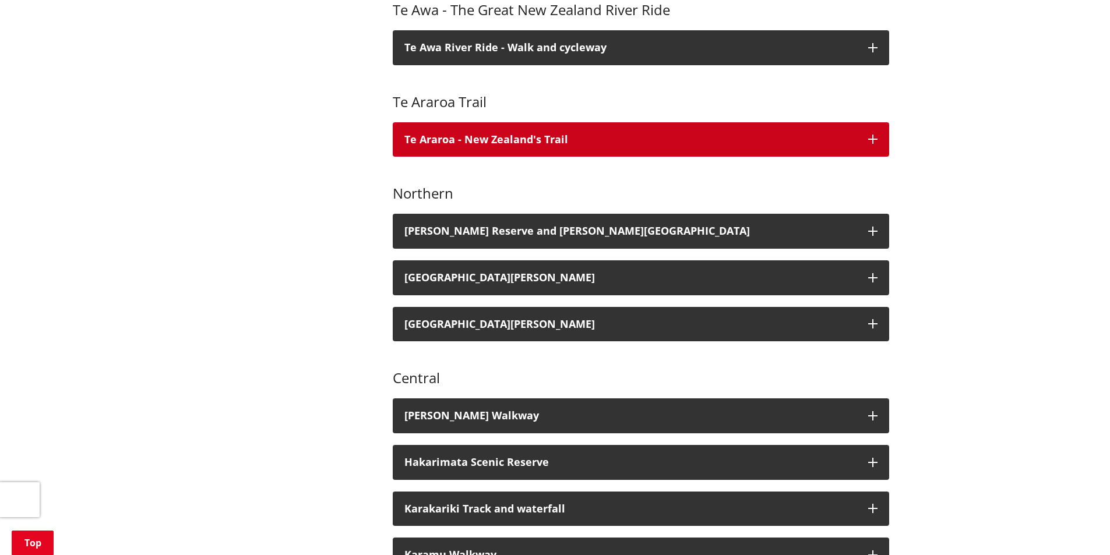
click at [824, 133] on button "Te Araroa - New Zealand's Trail" at bounding box center [641, 139] width 496 height 35
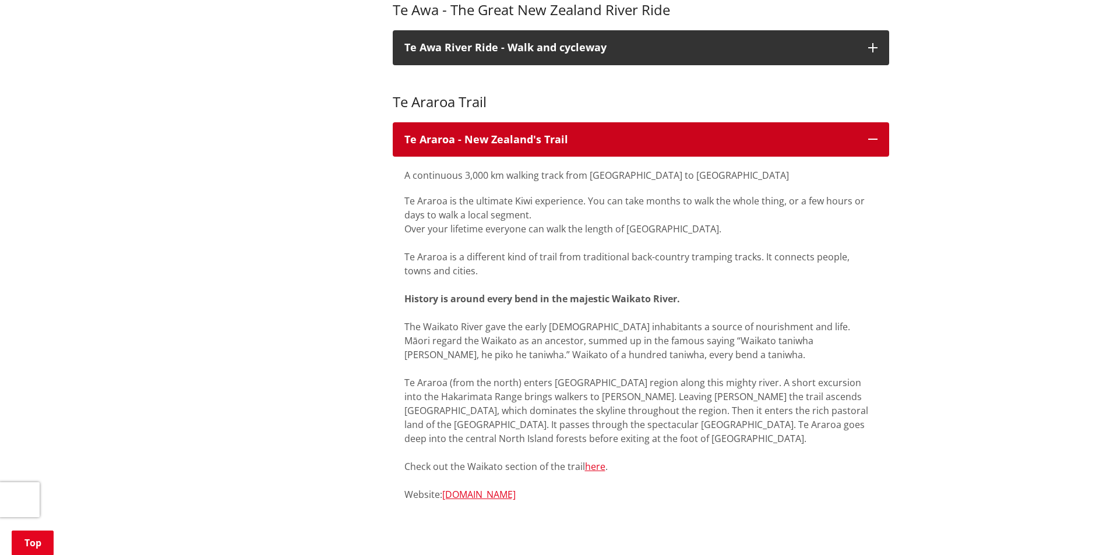
click at [832, 134] on p "Te Araroa - New Zealand's Trail" at bounding box center [630, 140] width 452 height 12
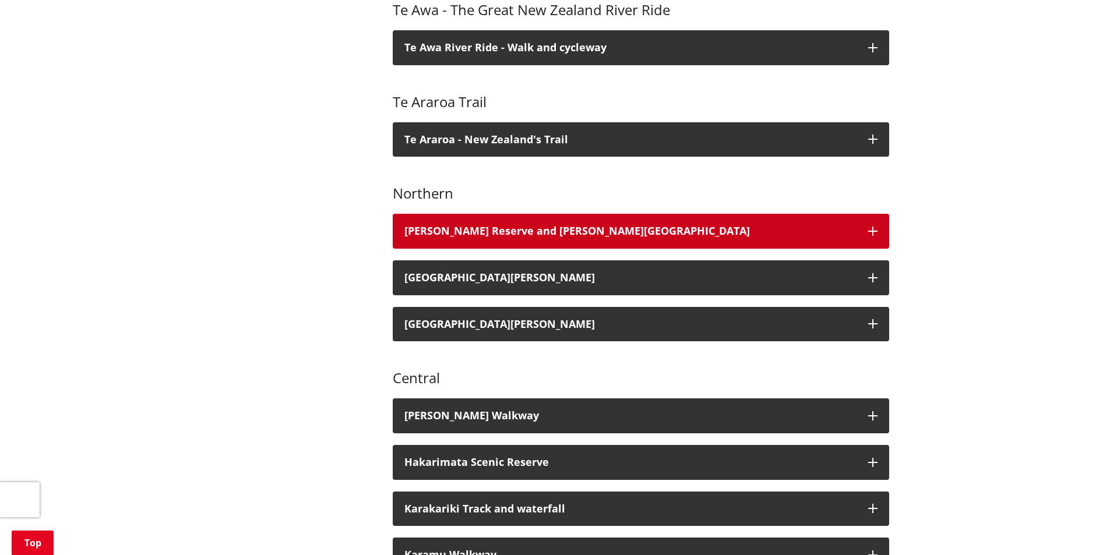
click at [839, 228] on button "[PERSON_NAME] Reserve and [PERSON_NAME][GEOGRAPHIC_DATA]" at bounding box center [641, 231] width 496 height 35
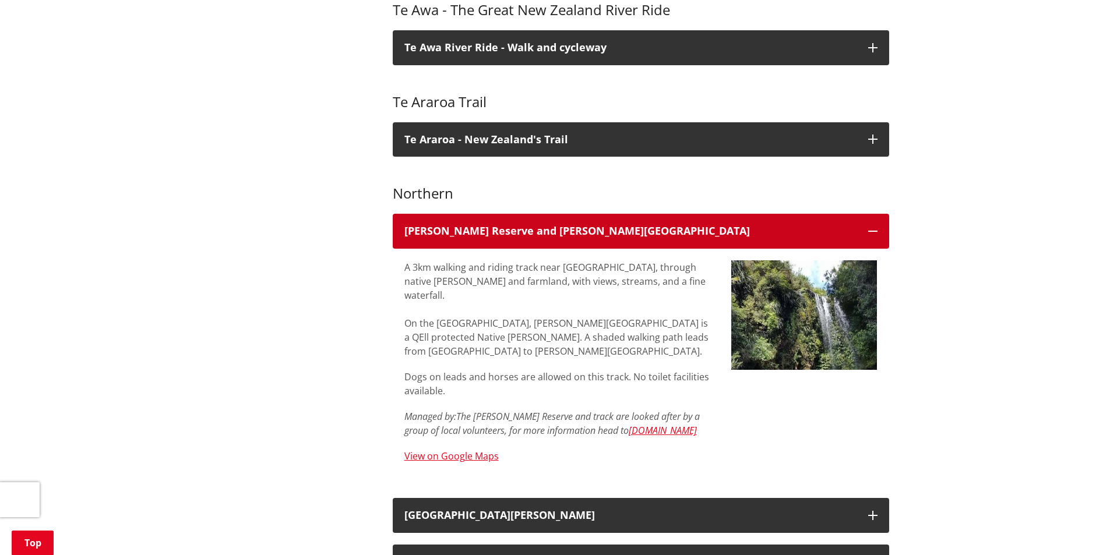
click at [838, 225] on h3 "[PERSON_NAME] Reserve and [PERSON_NAME][GEOGRAPHIC_DATA]" at bounding box center [630, 231] width 452 height 12
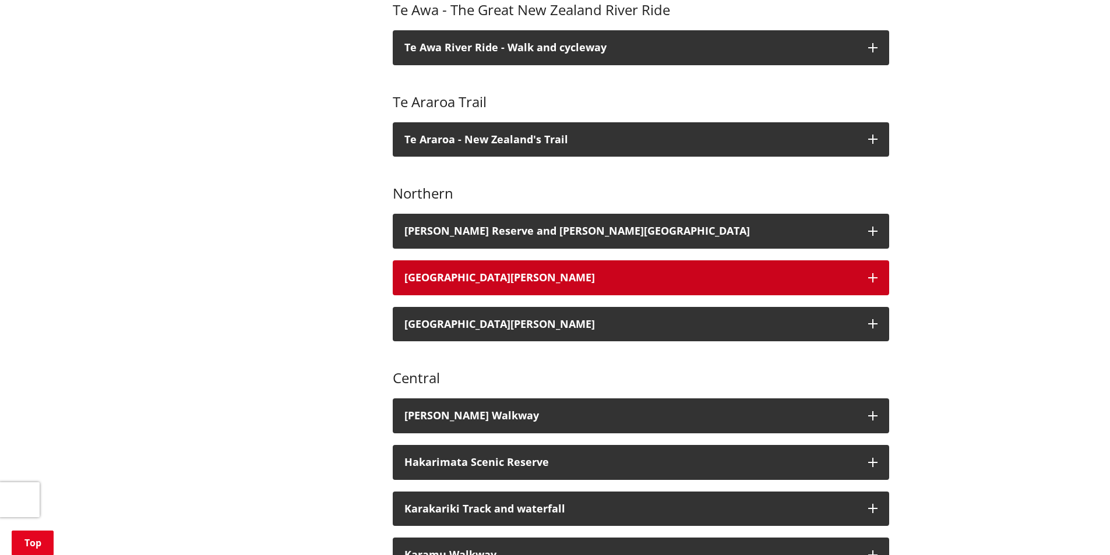
click at [850, 271] on button "[GEOGRAPHIC_DATA][PERSON_NAME]" at bounding box center [641, 277] width 496 height 35
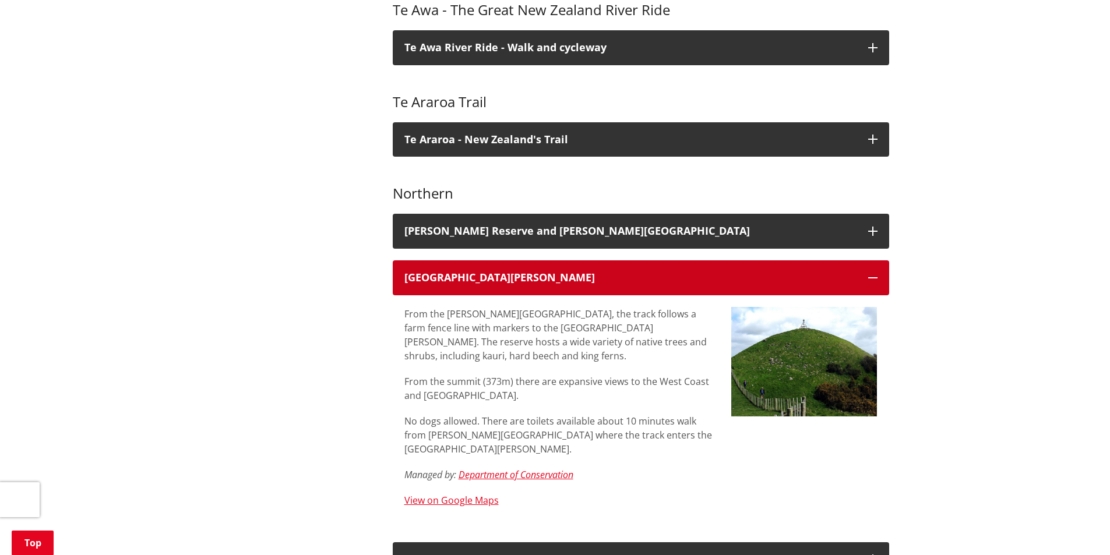
click at [850, 271] on button "[GEOGRAPHIC_DATA][PERSON_NAME]" at bounding box center [641, 277] width 496 height 35
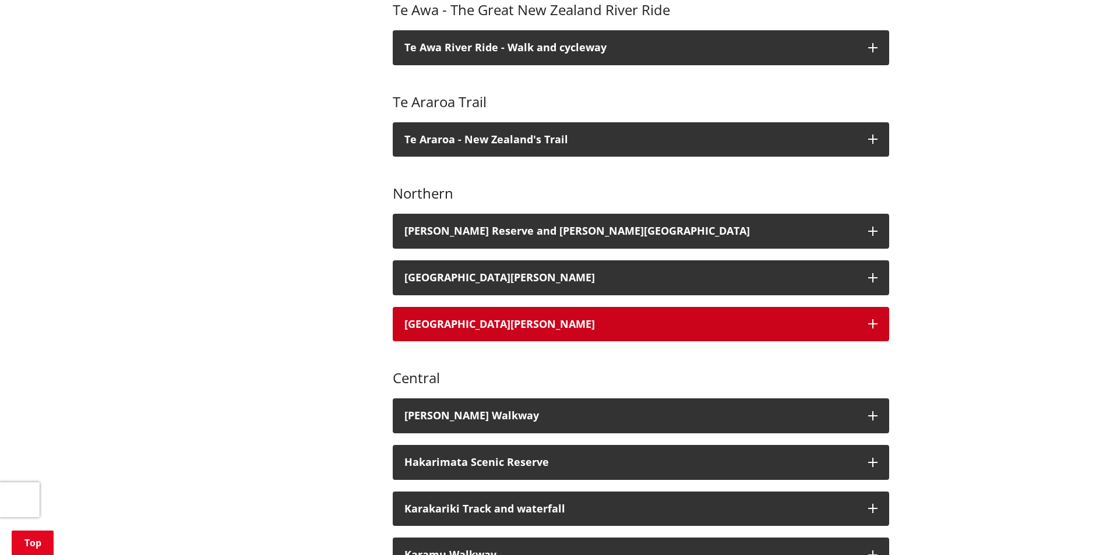
click at [870, 322] on button "[GEOGRAPHIC_DATA][PERSON_NAME]" at bounding box center [641, 324] width 496 height 35
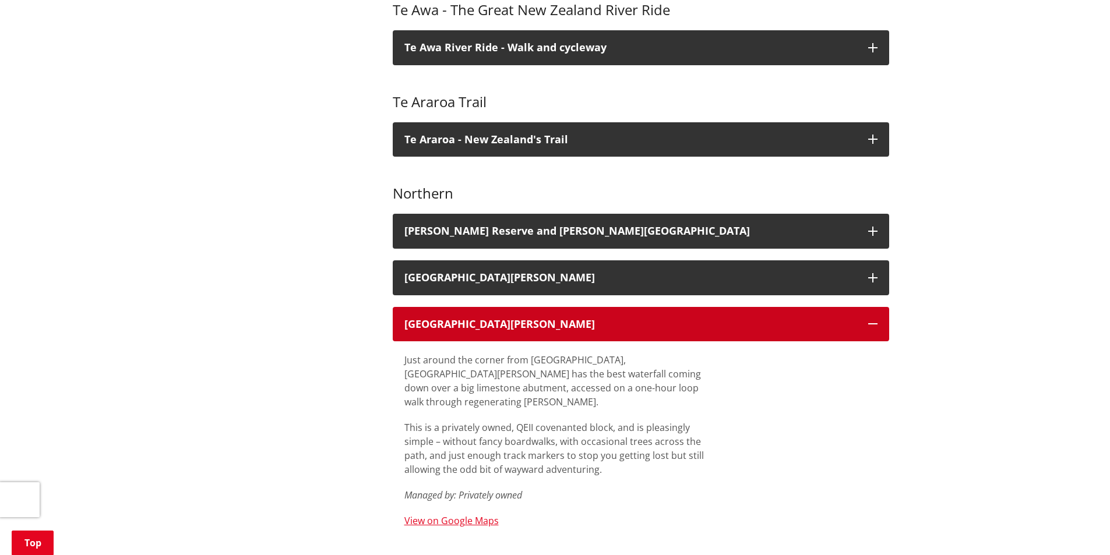
click at [870, 322] on button "[GEOGRAPHIC_DATA][PERSON_NAME]" at bounding box center [641, 324] width 496 height 35
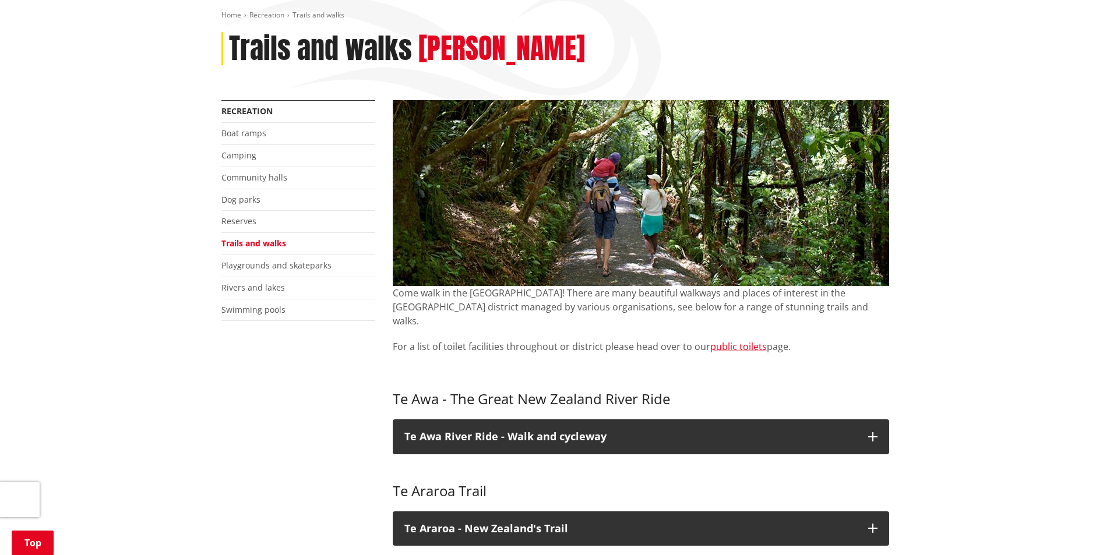
scroll to position [116, 0]
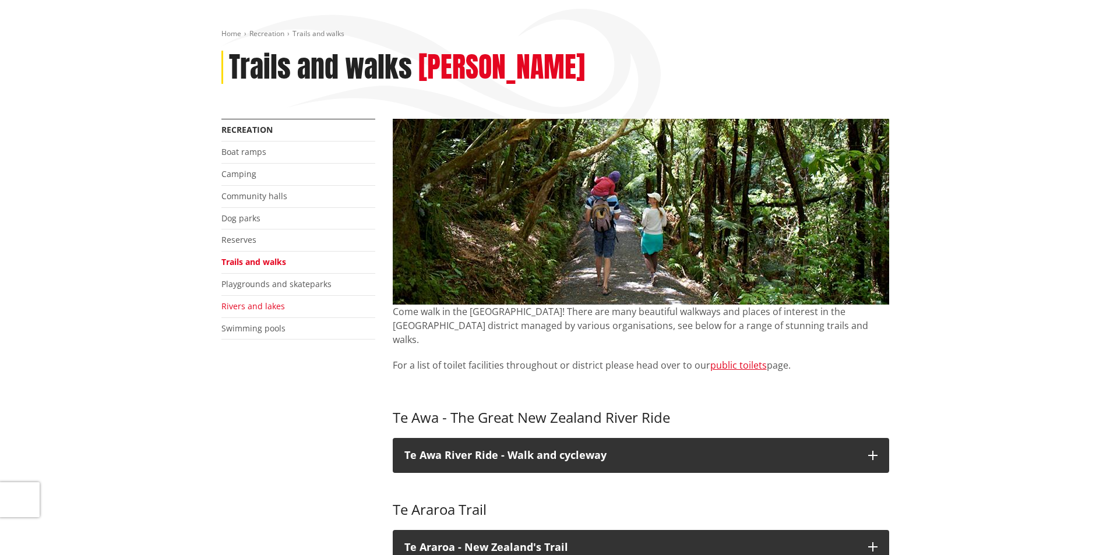
click at [271, 303] on link "Rivers and lakes" at bounding box center [252, 306] width 63 height 11
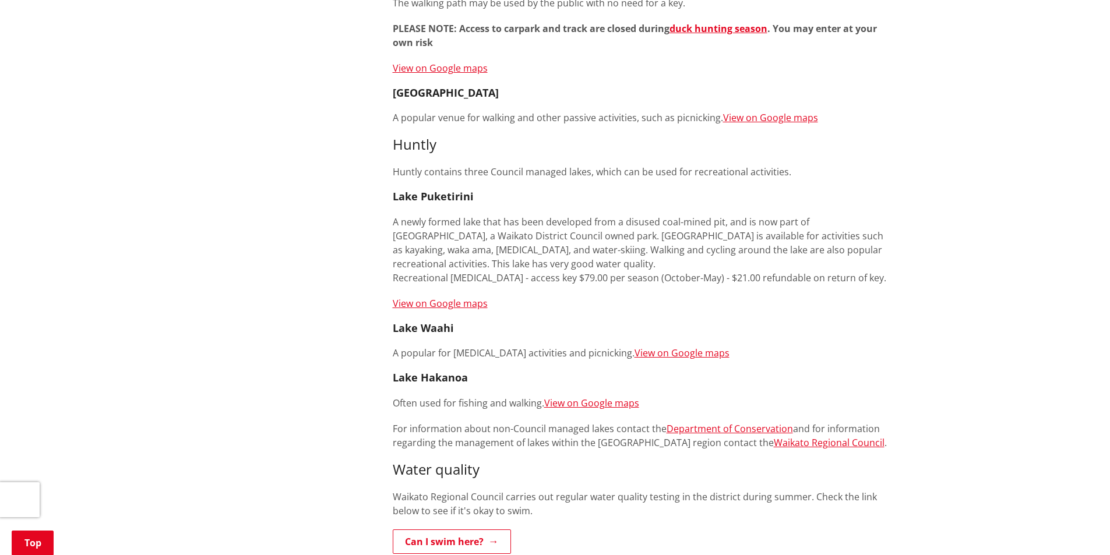
scroll to position [641, 0]
